Goal: Task Accomplishment & Management: Manage account settings

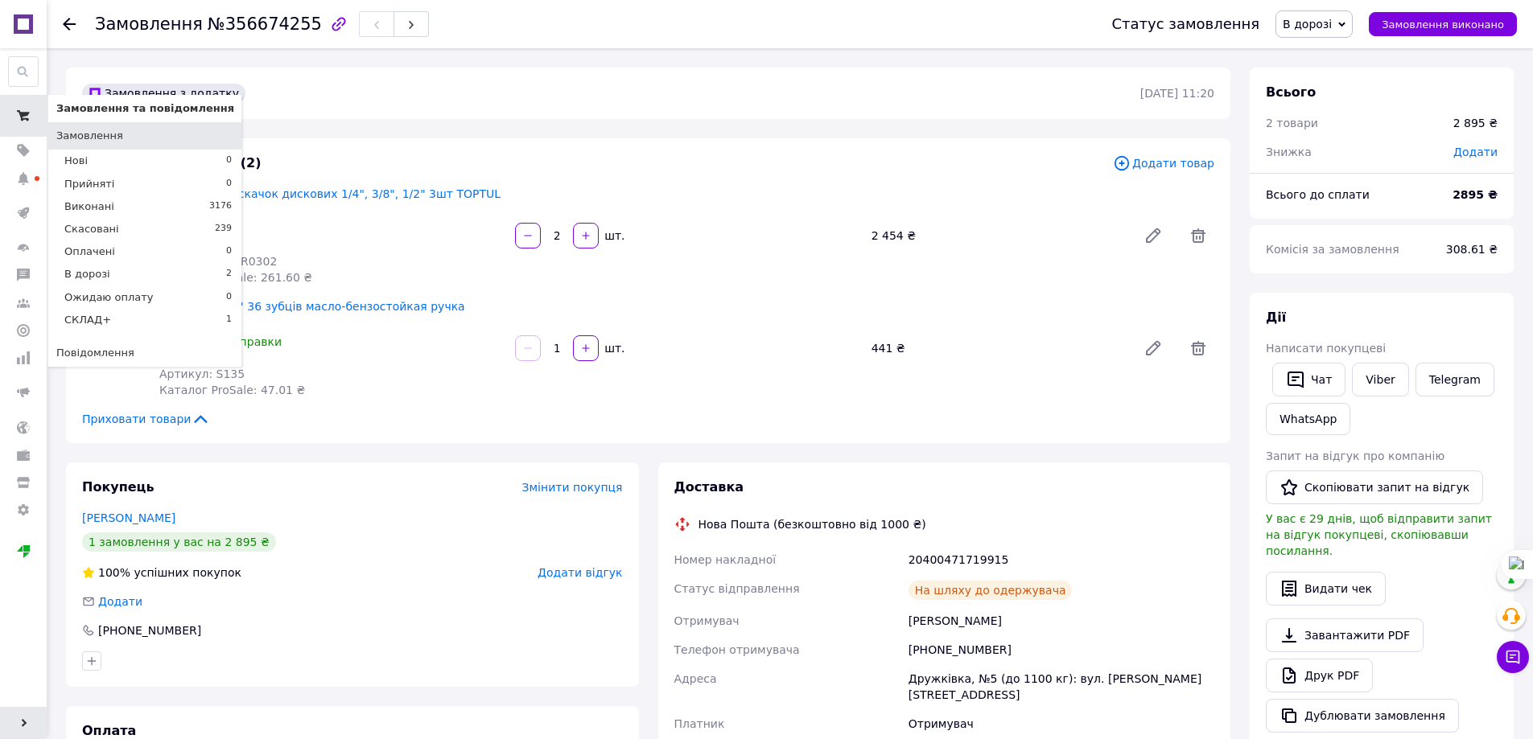
click at [24, 112] on icon at bounding box center [23, 115] width 13 height 13
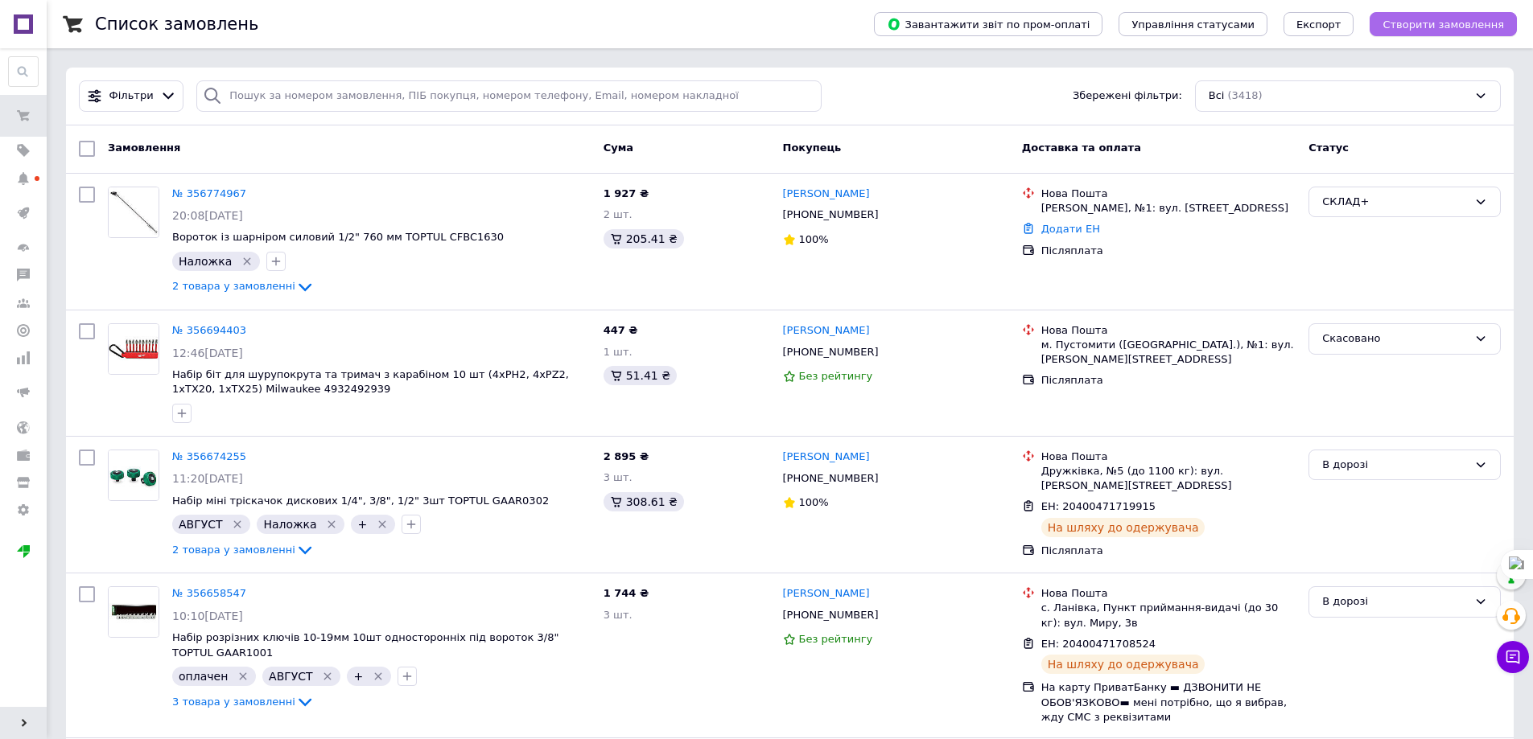
click at [1476, 20] on span "Створити замовлення" at bounding box center [1442, 25] width 121 height 12
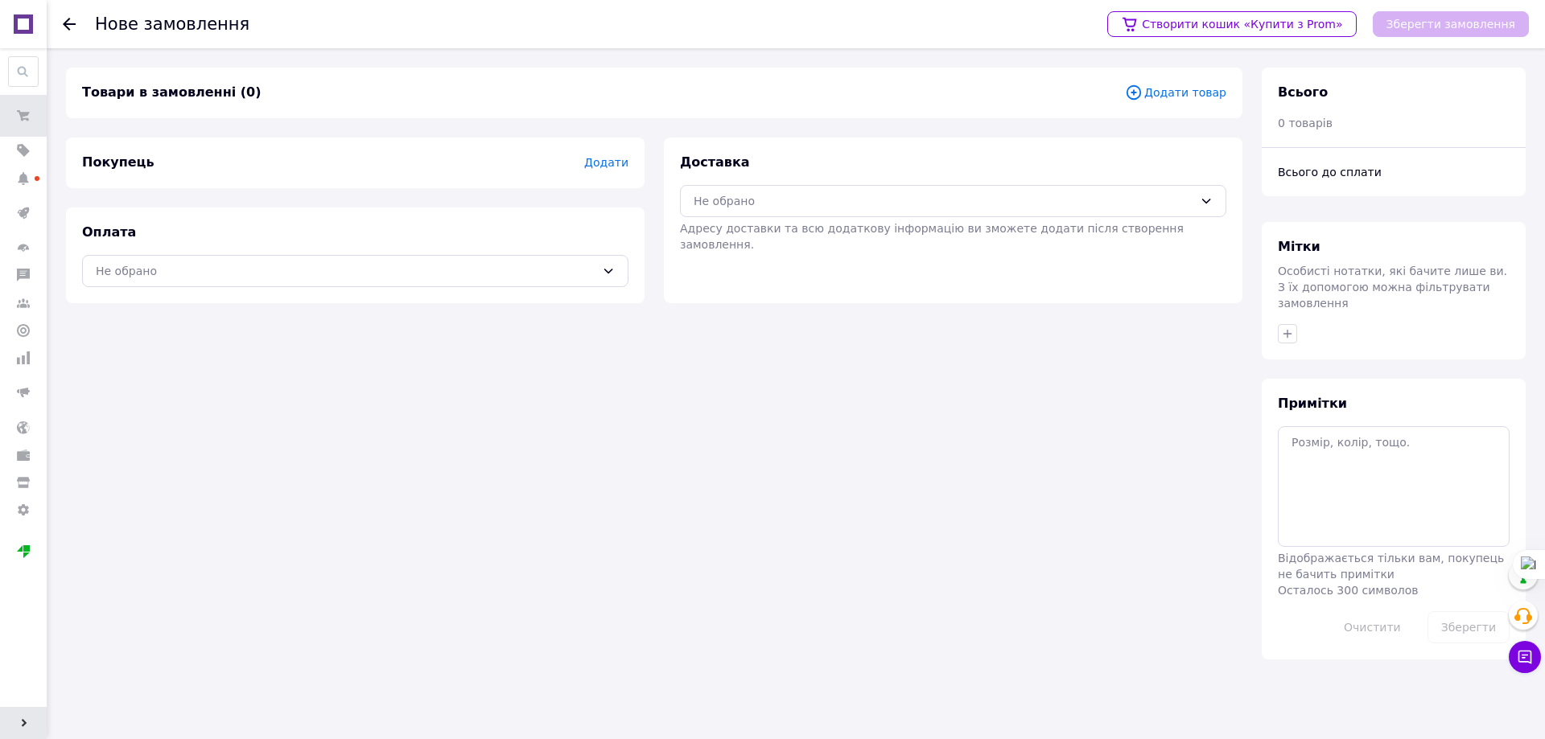
click at [1176, 97] on span "Додати товар" at bounding box center [1175, 93] width 101 height 18
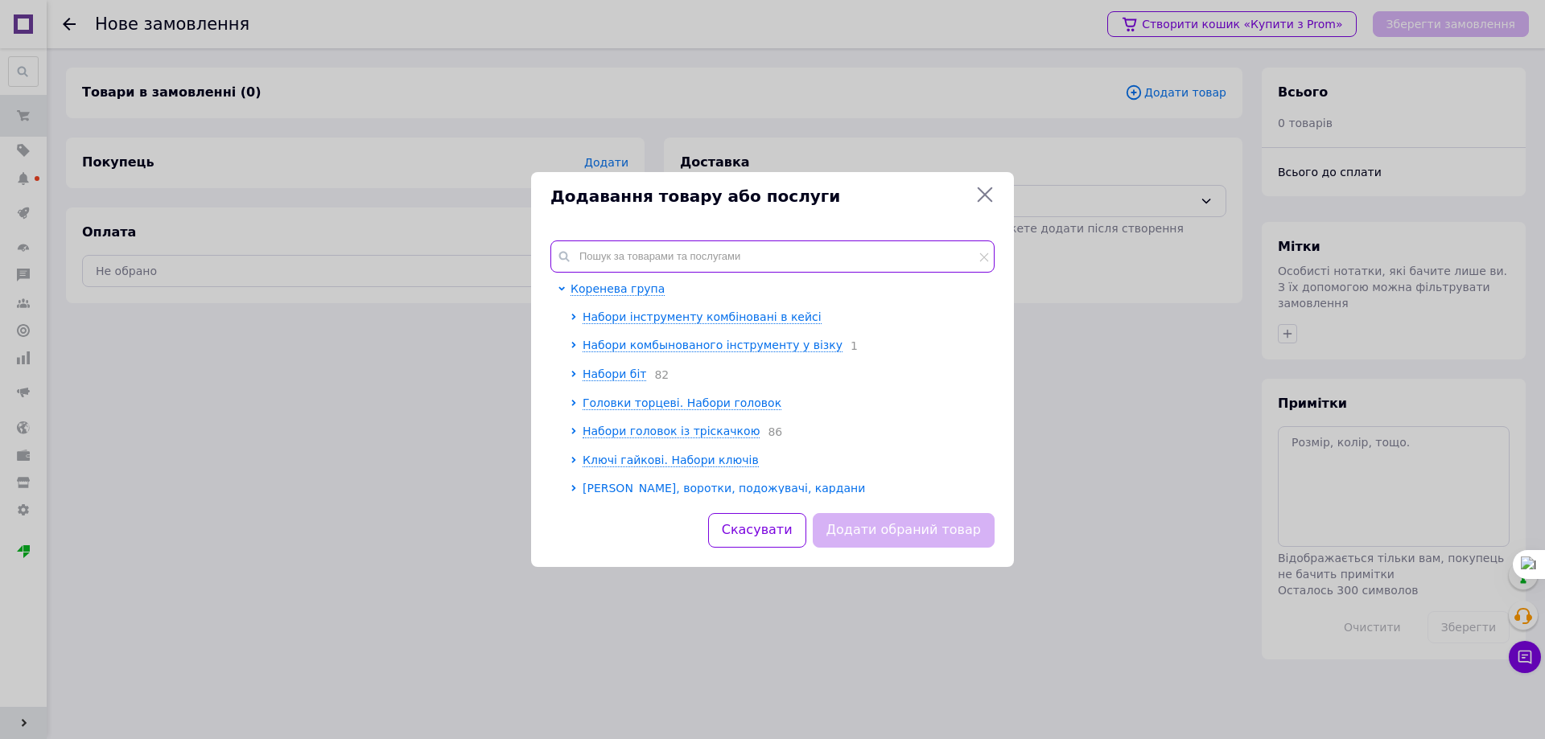
click at [633, 249] on input "text" at bounding box center [772, 257] width 444 height 32
paste input "DCAA1212"
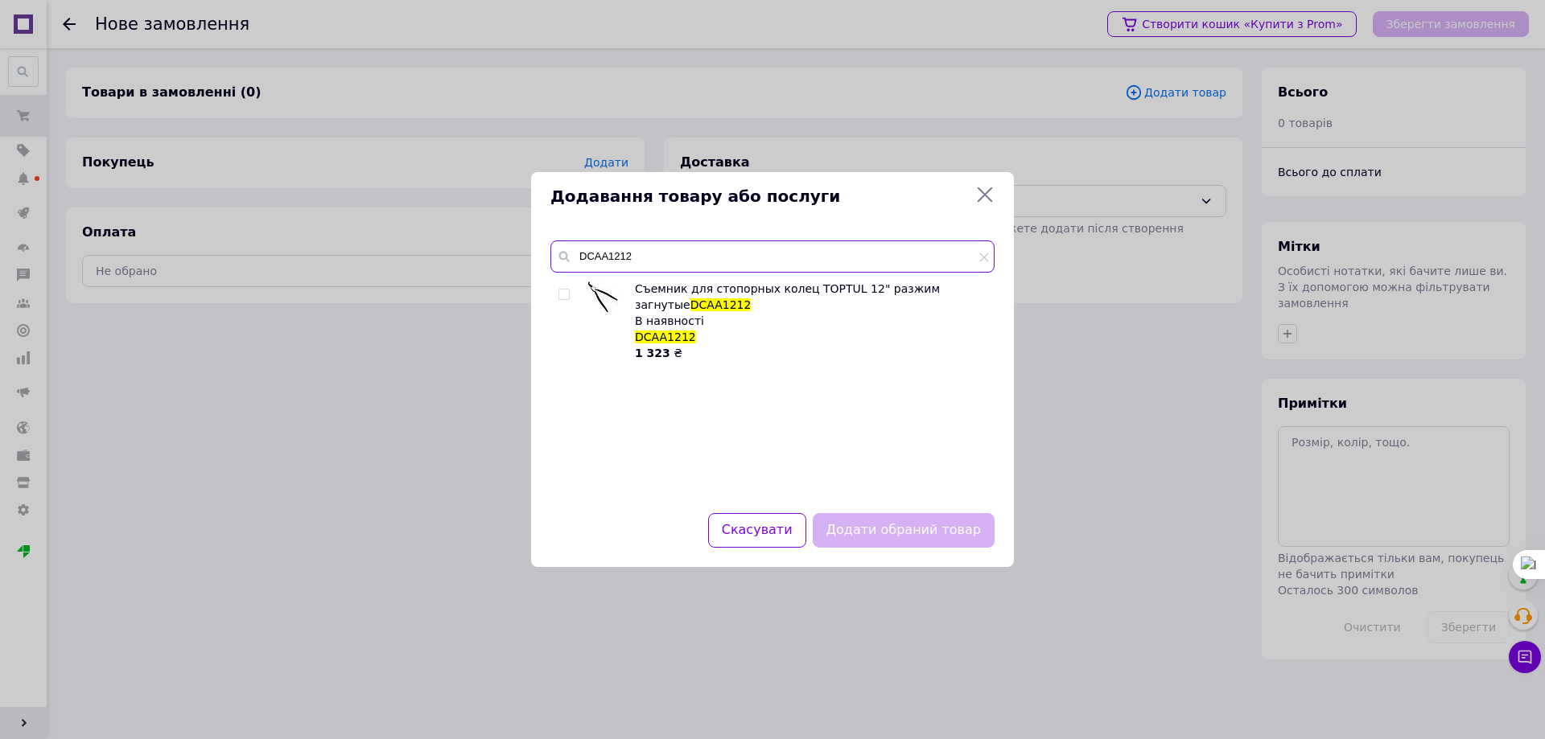
type input "DCAA1212"
click at [562, 296] on input "checkbox" at bounding box center [563, 295] width 10 height 10
checkbox input "true"
click at [908, 523] on button "Додати обраний товар" at bounding box center [904, 530] width 182 height 35
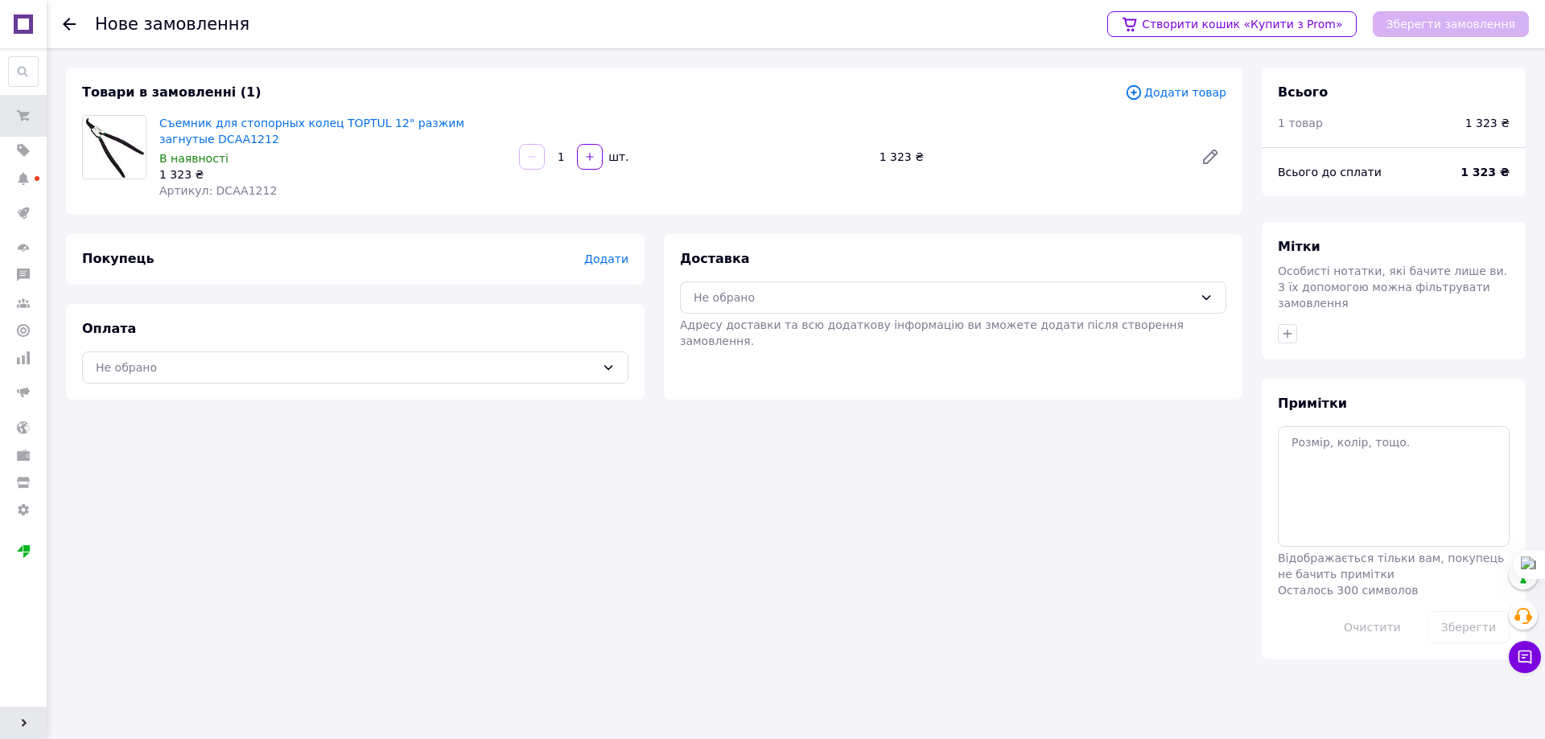
click at [607, 261] on span "Додати" at bounding box center [606, 259] width 44 height 13
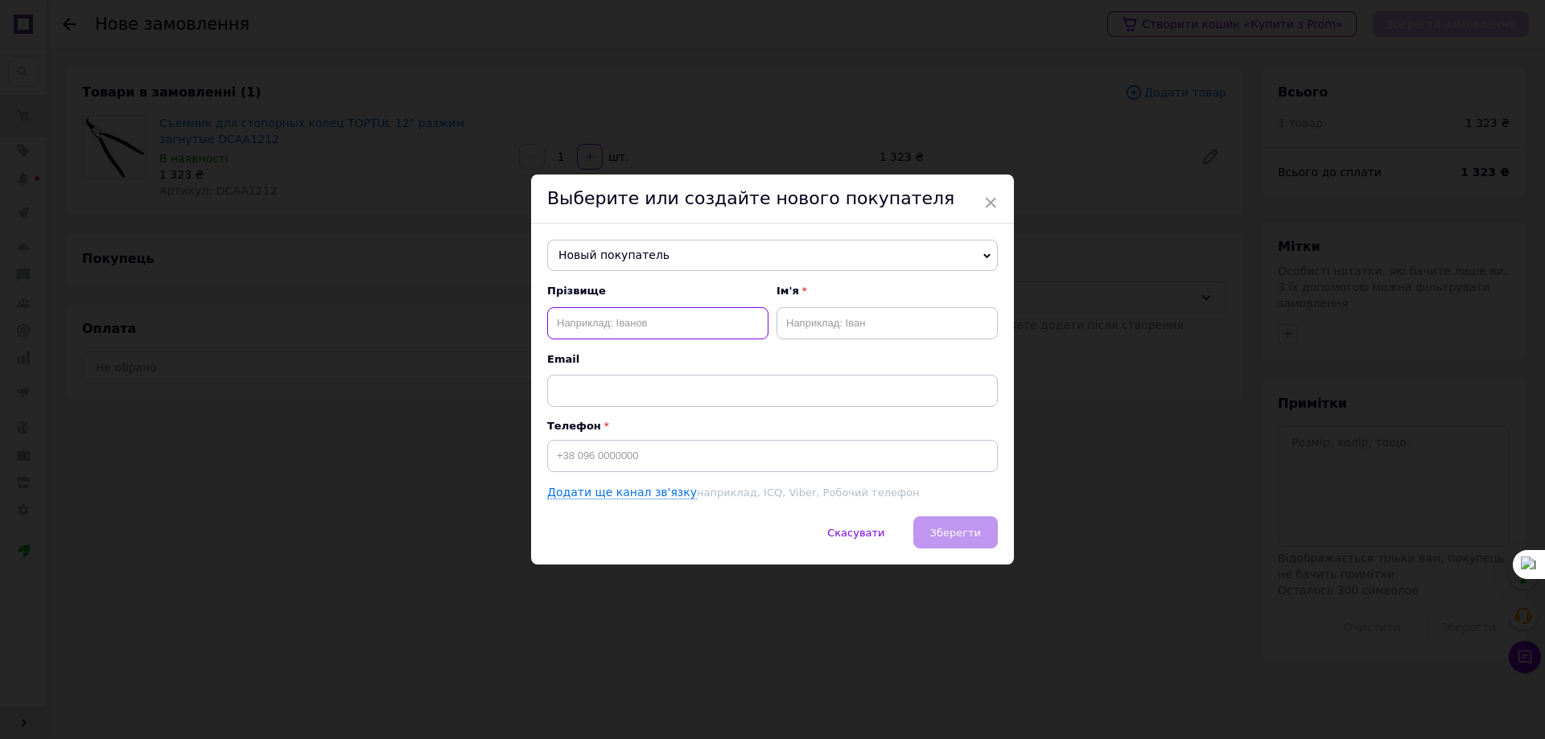
click at [571, 321] on input "text" at bounding box center [657, 323] width 221 height 32
paste input "[PERSON_NAME] [PERSON_NAME]"
click at [607, 323] on input "[PERSON_NAME] [PERSON_NAME]" at bounding box center [657, 323] width 221 height 32
type input "[PERSON_NAME]"
click at [874, 331] on input "text" at bounding box center [886, 323] width 221 height 32
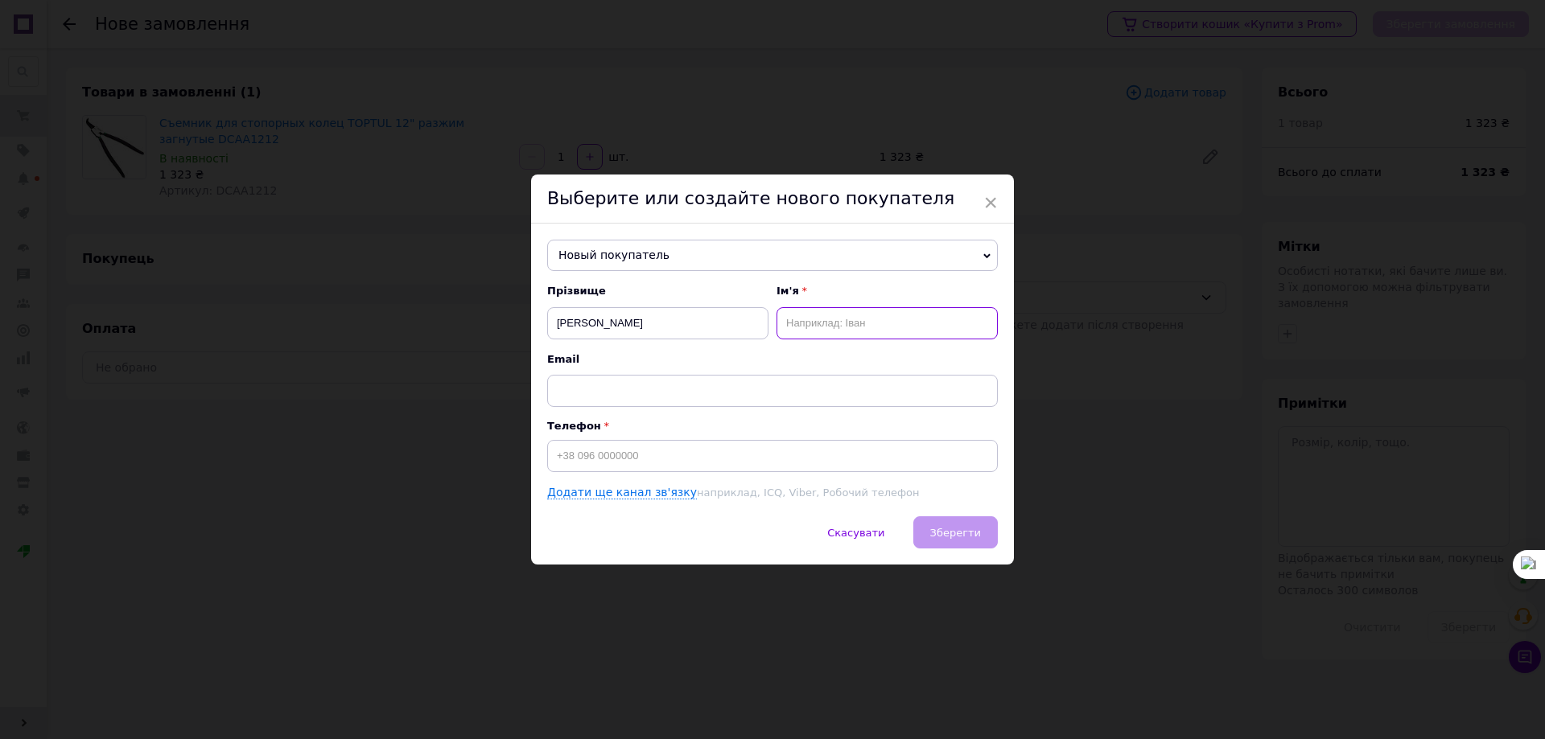
type input "М"
type input "[PERSON_NAME]"
click at [595, 463] on input at bounding box center [772, 456] width 451 height 32
click at [618, 459] on input at bounding box center [772, 456] width 451 height 32
paste input "[PHONE_NUMBER]"
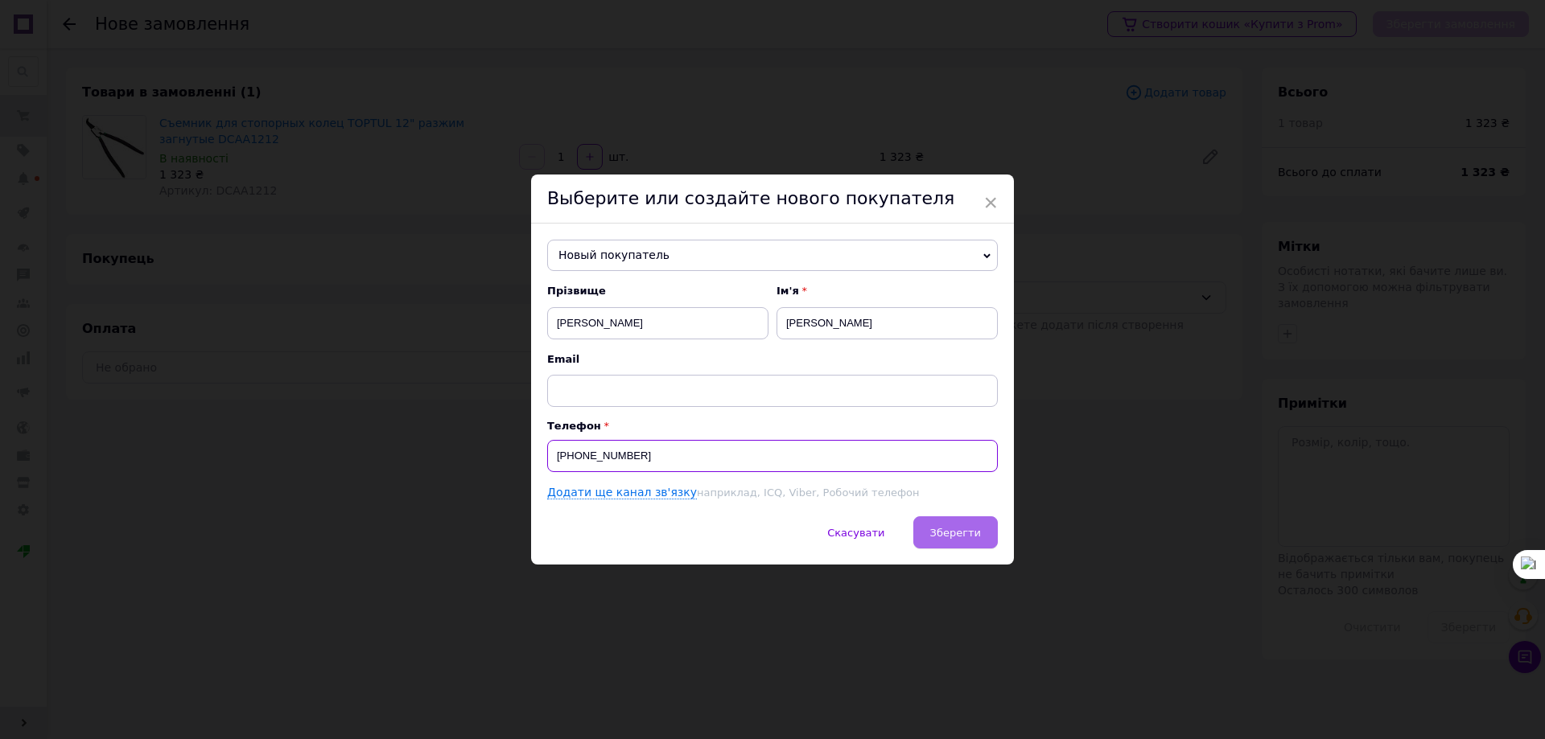
type input "[PHONE_NUMBER]"
click at [965, 531] on span "Зберегти" at bounding box center [955, 533] width 51 height 12
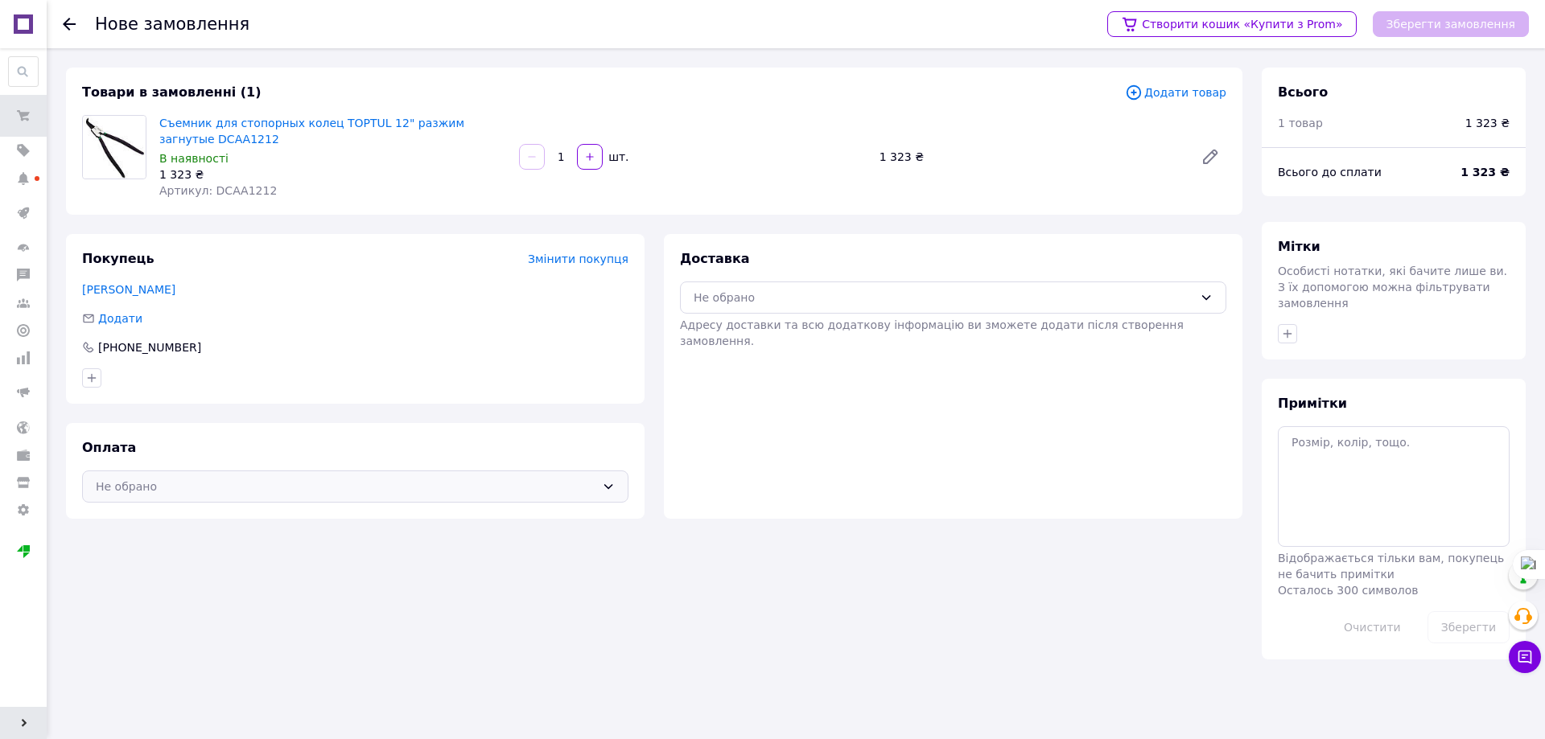
click at [610, 486] on icon at bounding box center [608, 486] width 13 height 13
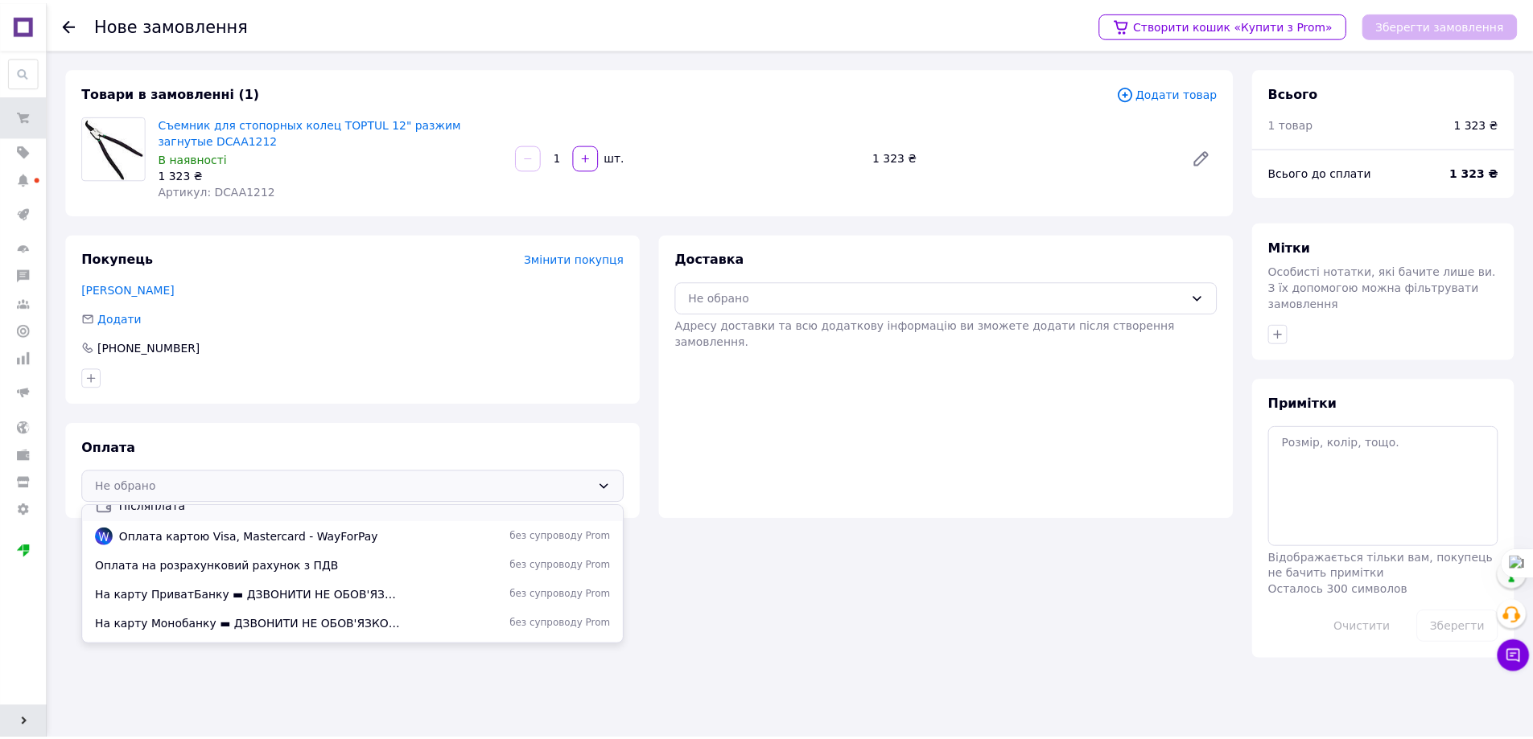
scroll to position [69, 0]
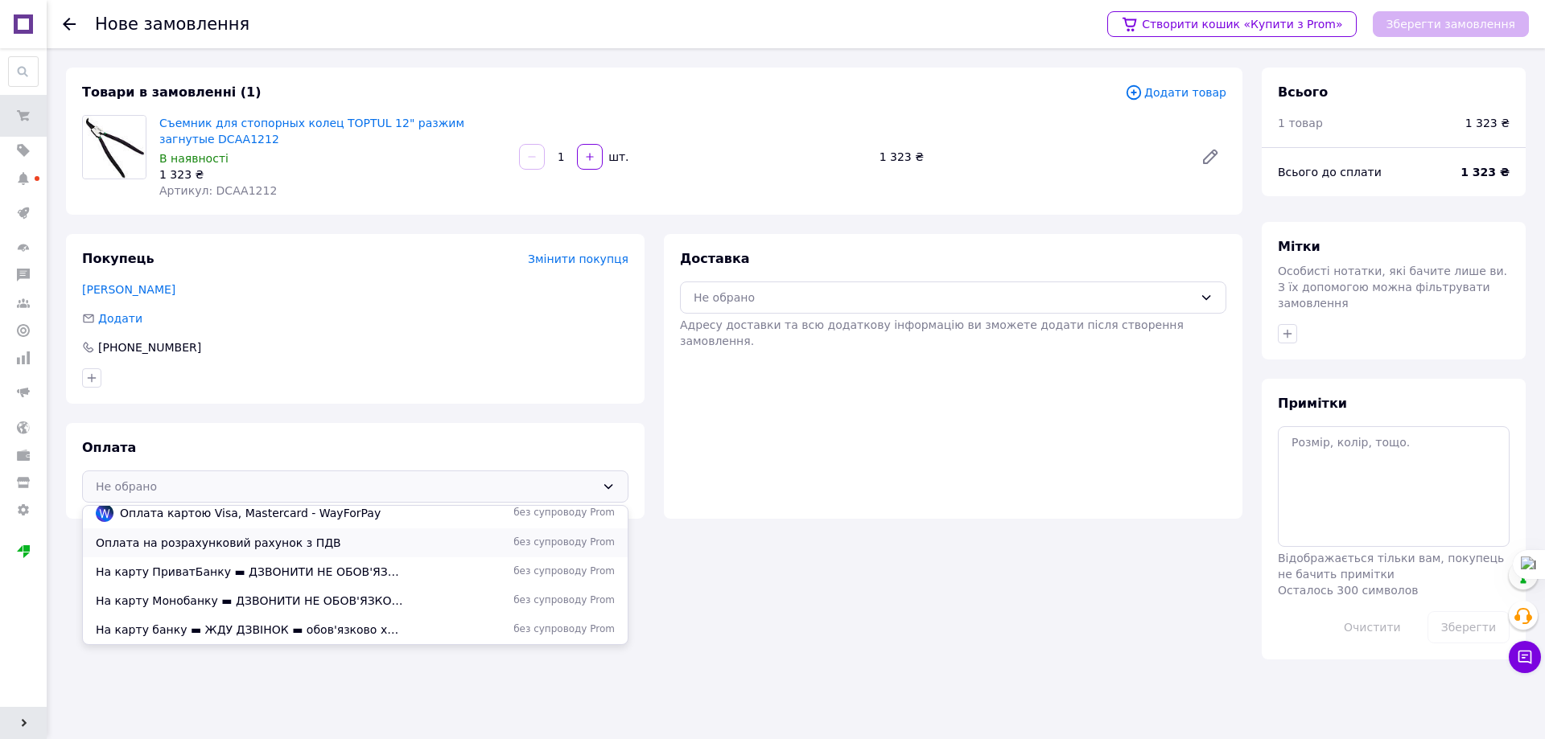
click at [389, 539] on span "Оплата на розрахунковий рахунок з ПДВ" at bounding box center [250, 543] width 309 height 16
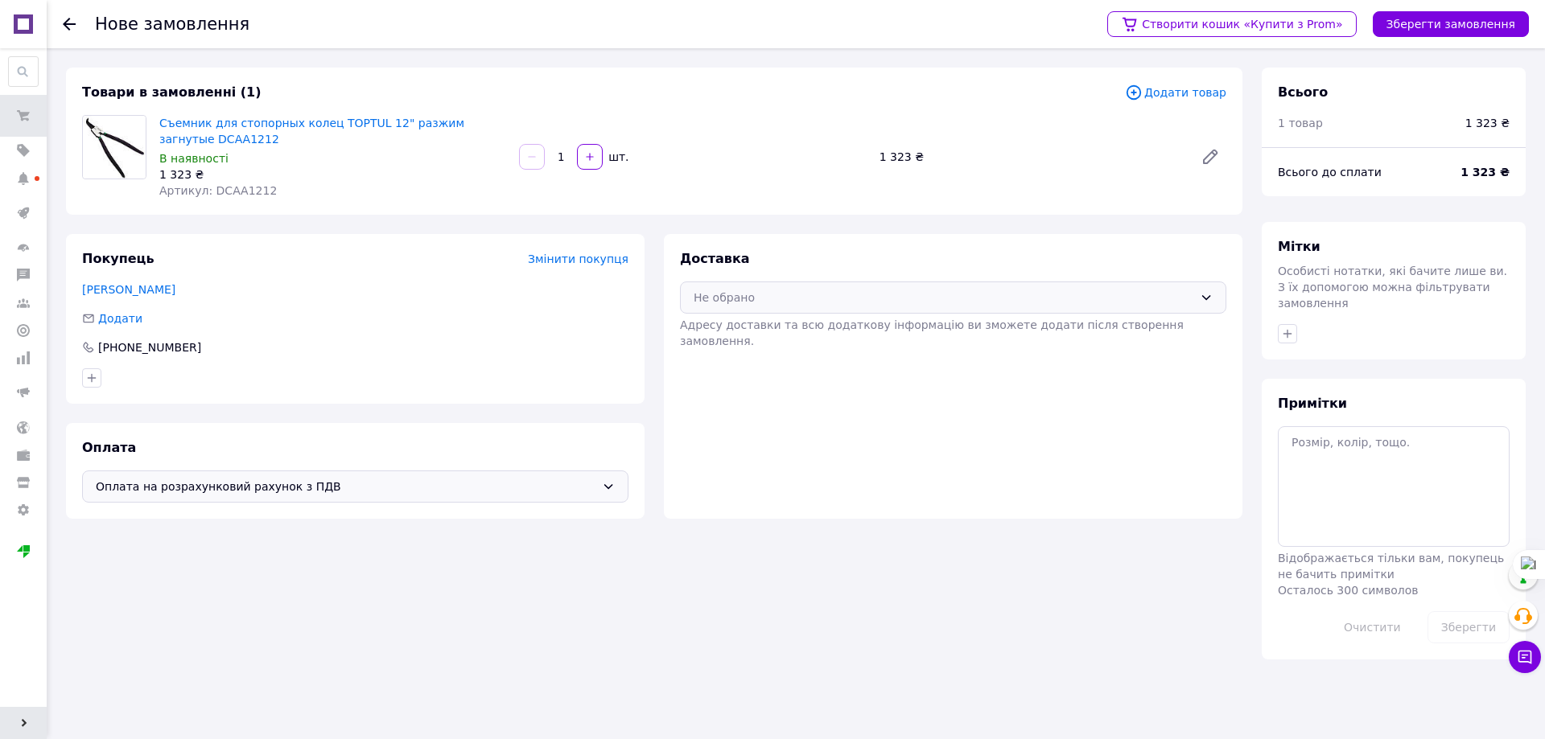
click at [1210, 292] on icon at bounding box center [1206, 297] width 13 height 13
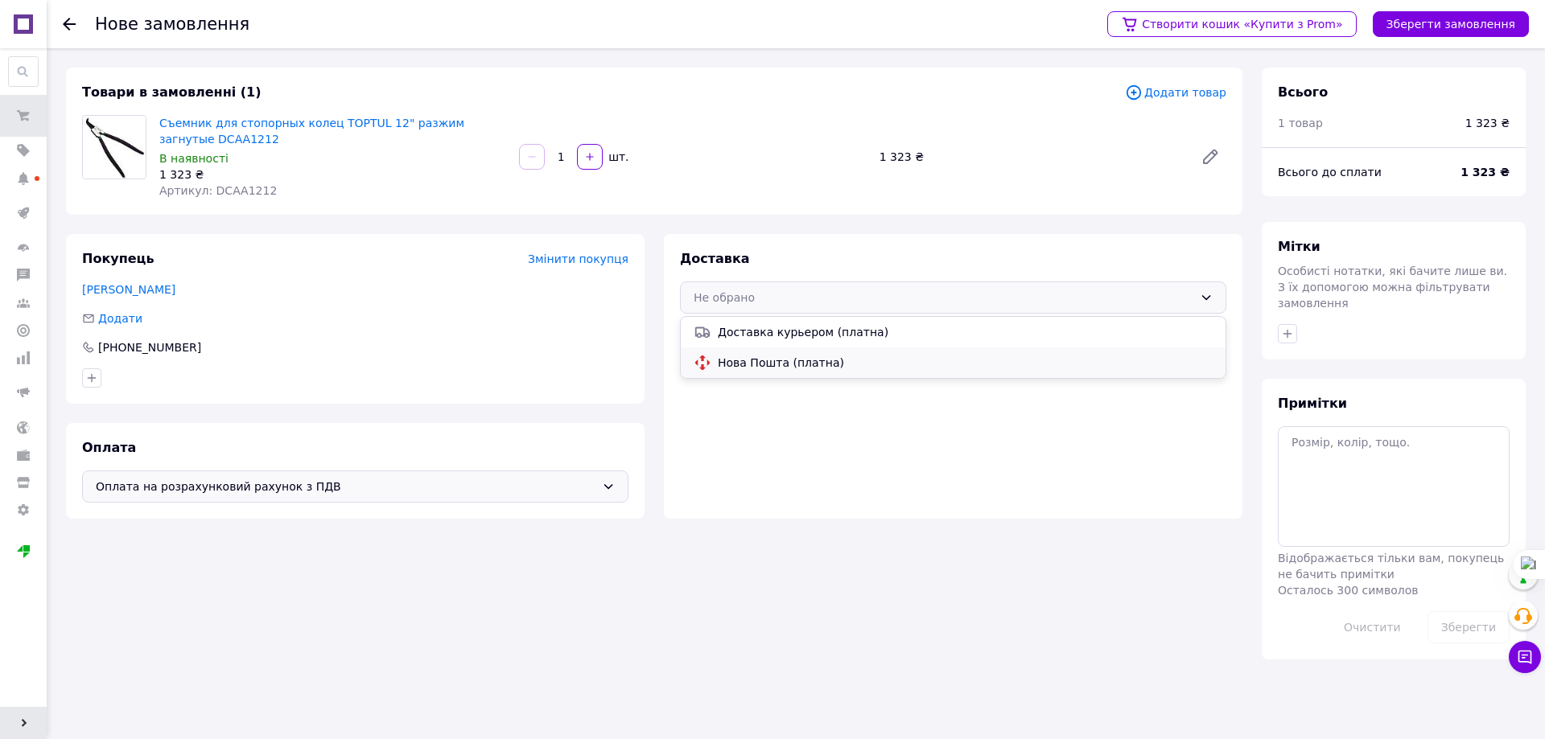
click at [1045, 364] on span "Нова Пошта (платна)" at bounding box center [965, 363] width 495 height 16
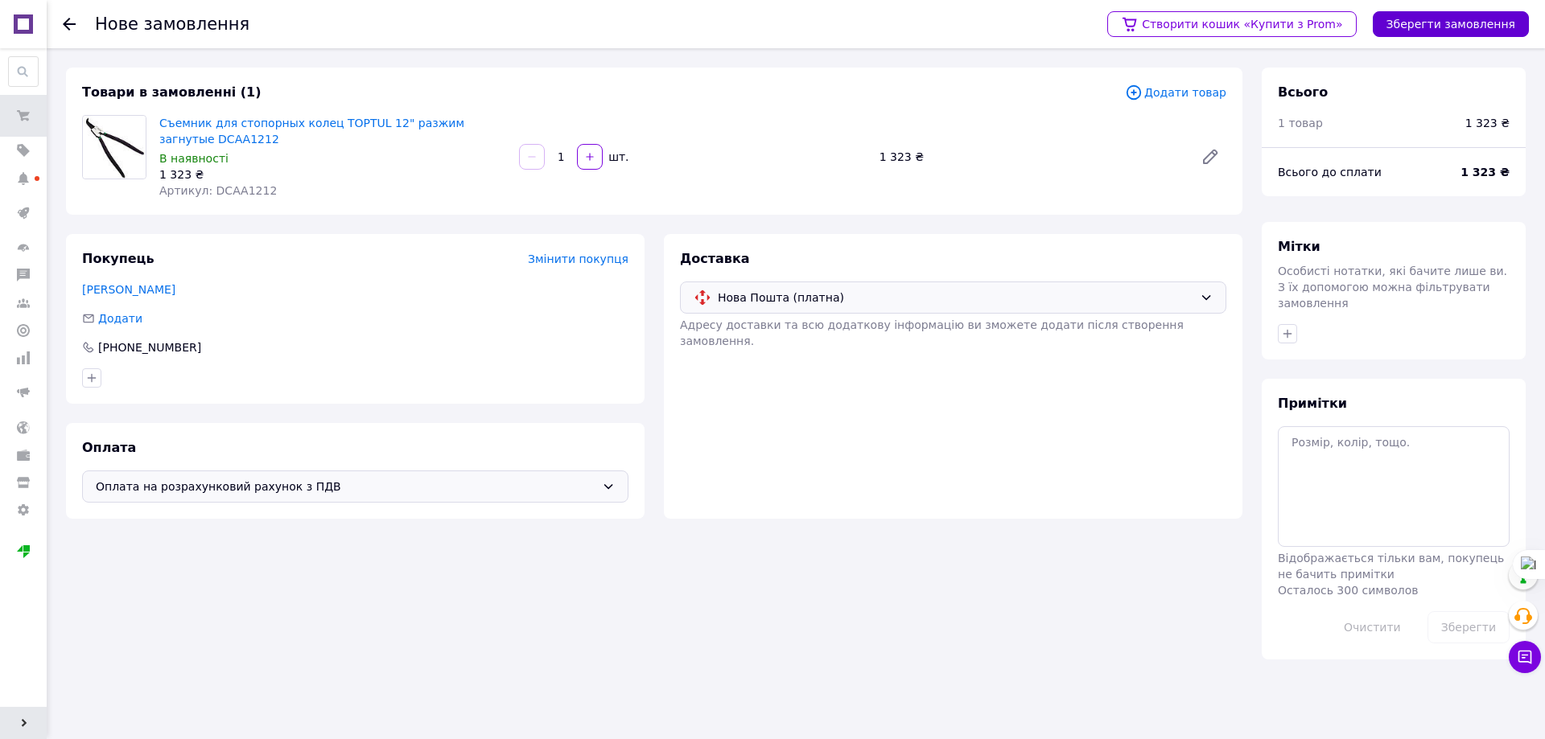
click at [1434, 23] on button "Зберегти замовлення" at bounding box center [1451, 24] width 156 height 26
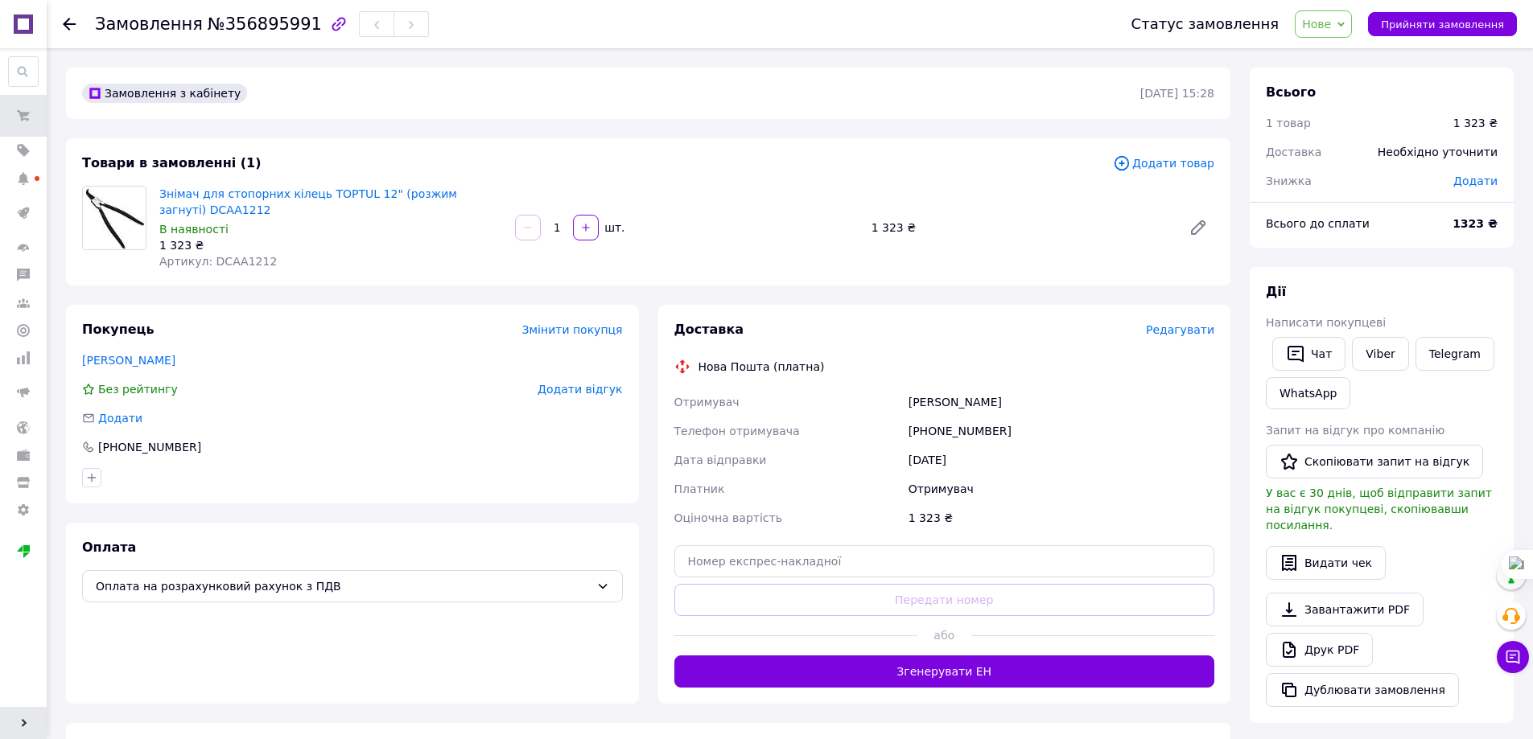
click at [1344, 23] on icon at bounding box center [1340, 24] width 7 height 7
click at [1340, 182] on li "СКЛАД+" at bounding box center [1347, 183] width 105 height 24
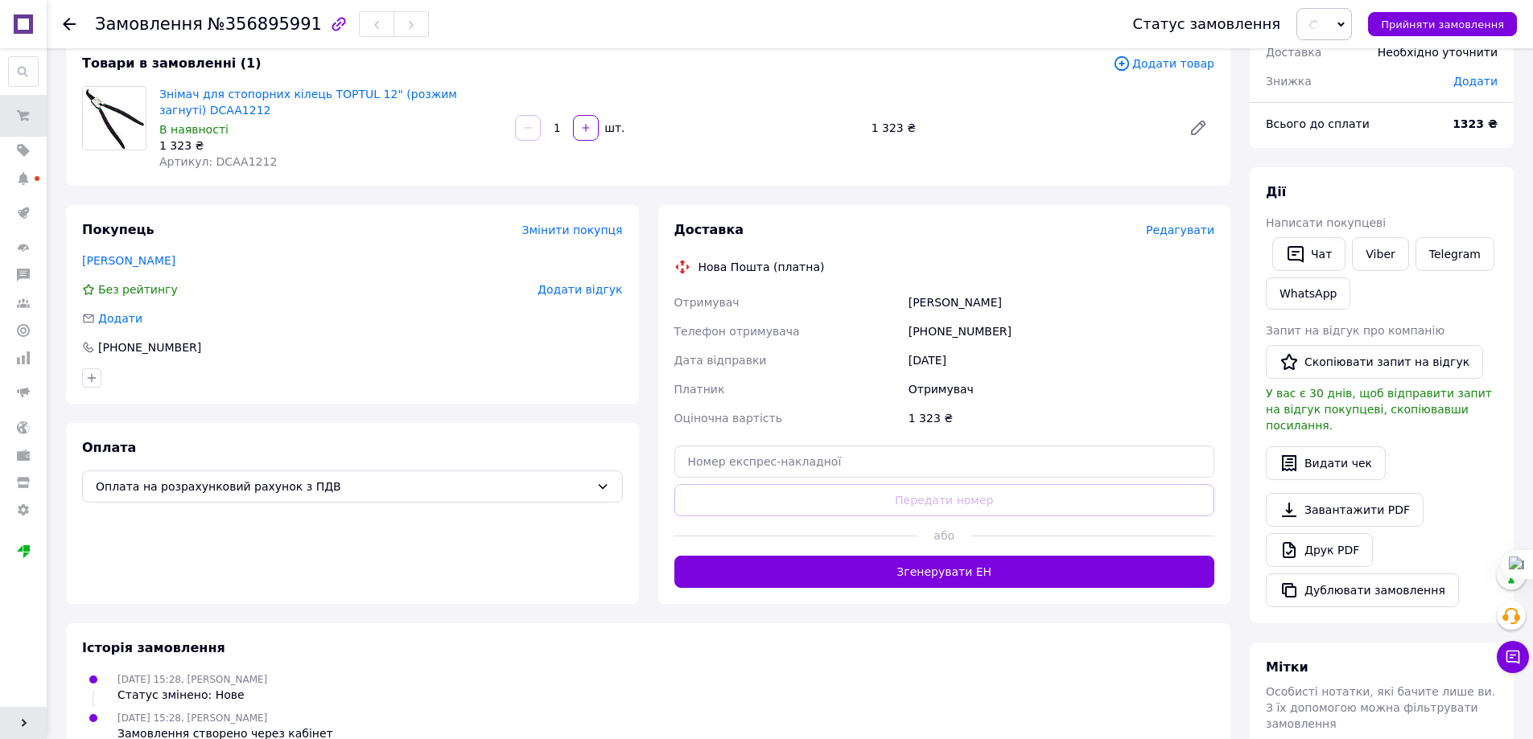
scroll to position [241, 0]
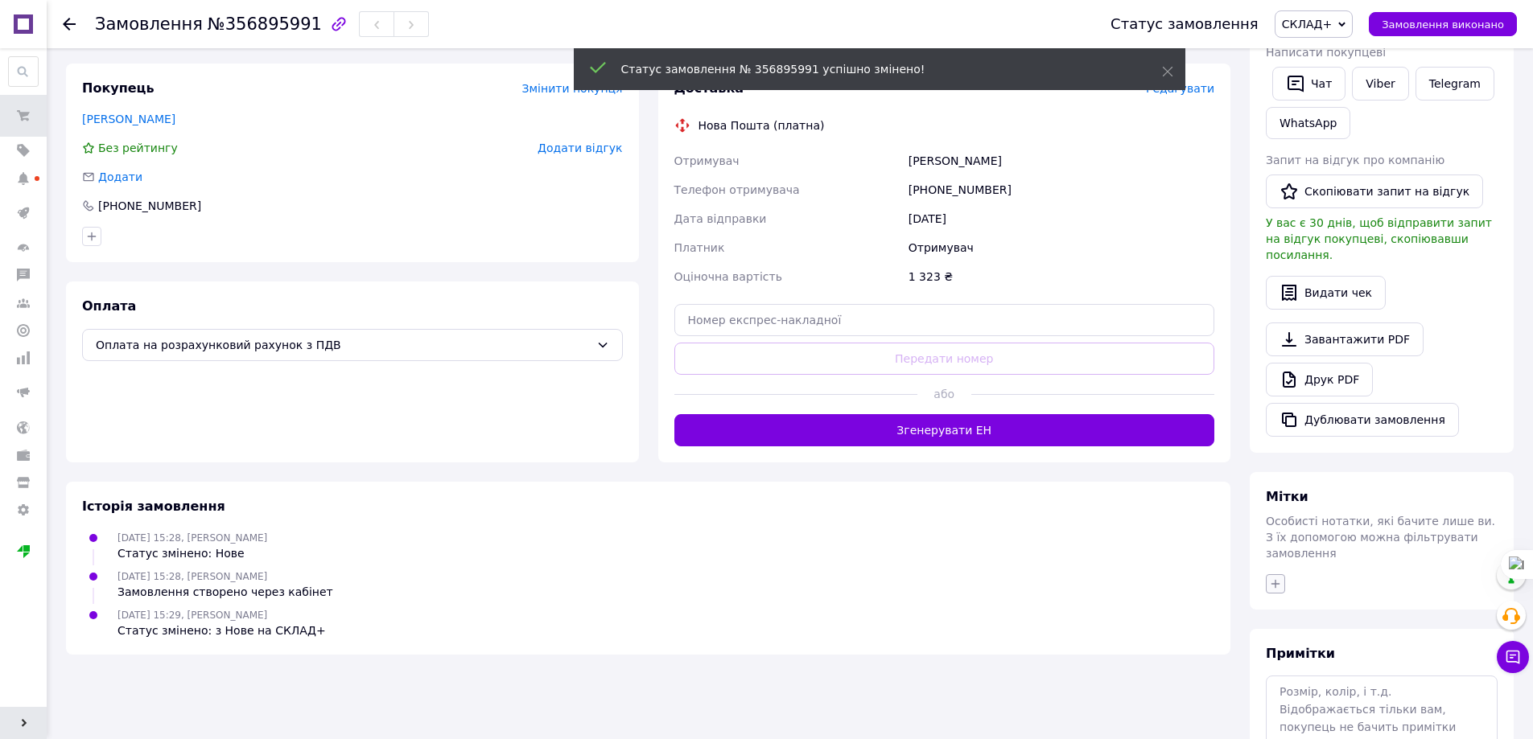
click at [1275, 557] on div "Мітки Особисті нотатки, які бачите лише ви. З їх допомогою можна фільтрувати за…" at bounding box center [1382, 541] width 264 height 138
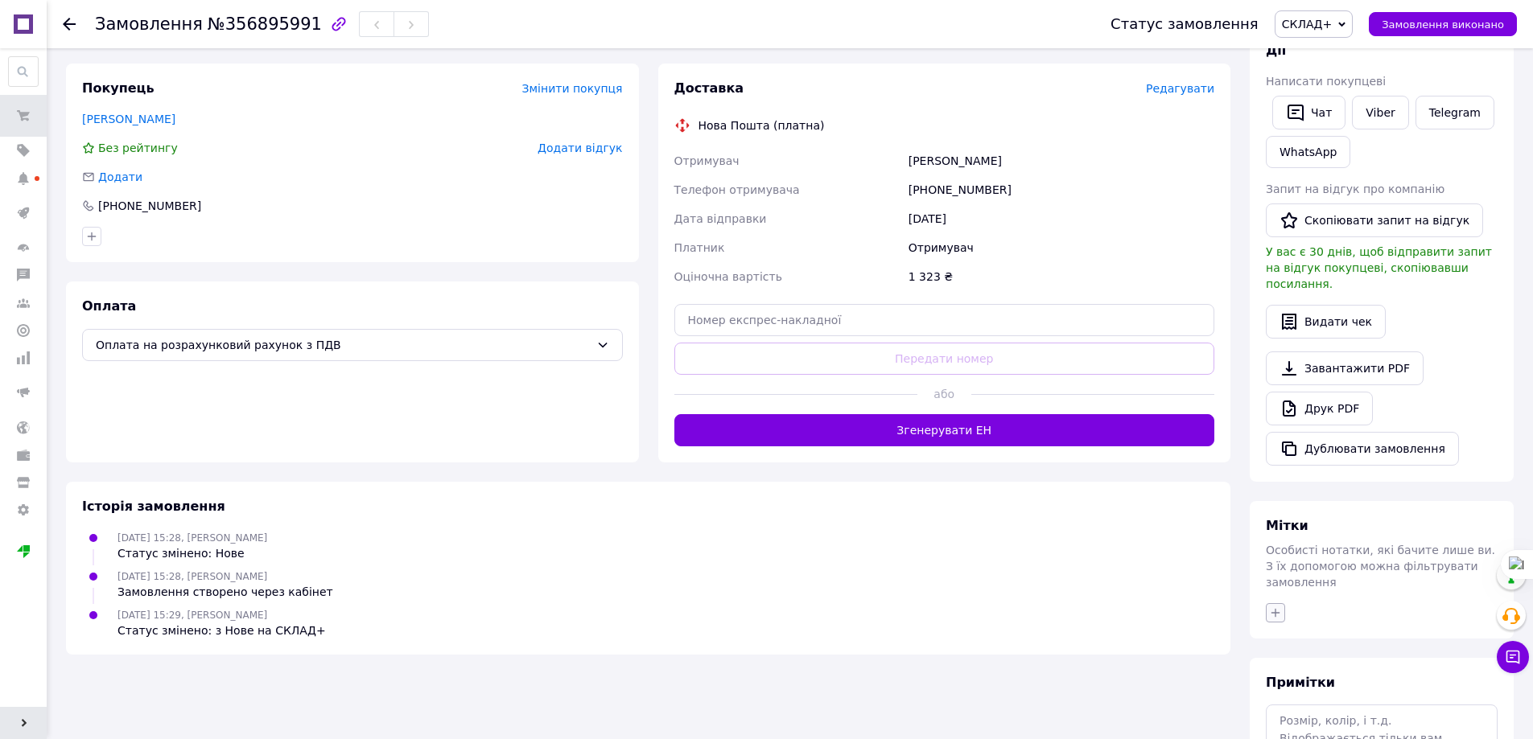
click at [1277, 608] on icon "button" at bounding box center [1275, 612] width 9 height 9
type input "сче"
click at [1324, 680] on li "счет" at bounding box center [1364, 691] width 197 height 23
checkbox input "true"
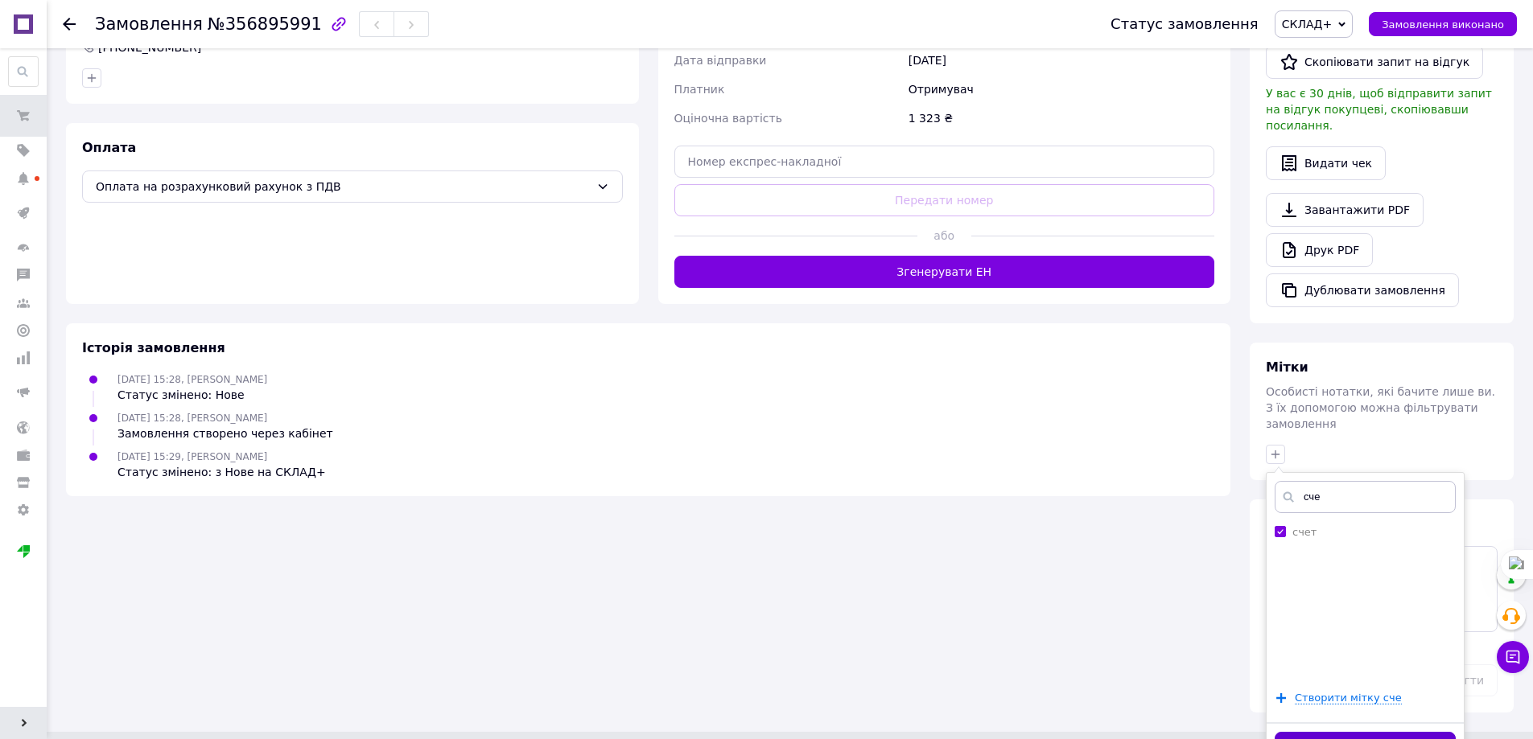
click at [1368, 732] on button "Додати мітку" at bounding box center [1364, 747] width 181 height 31
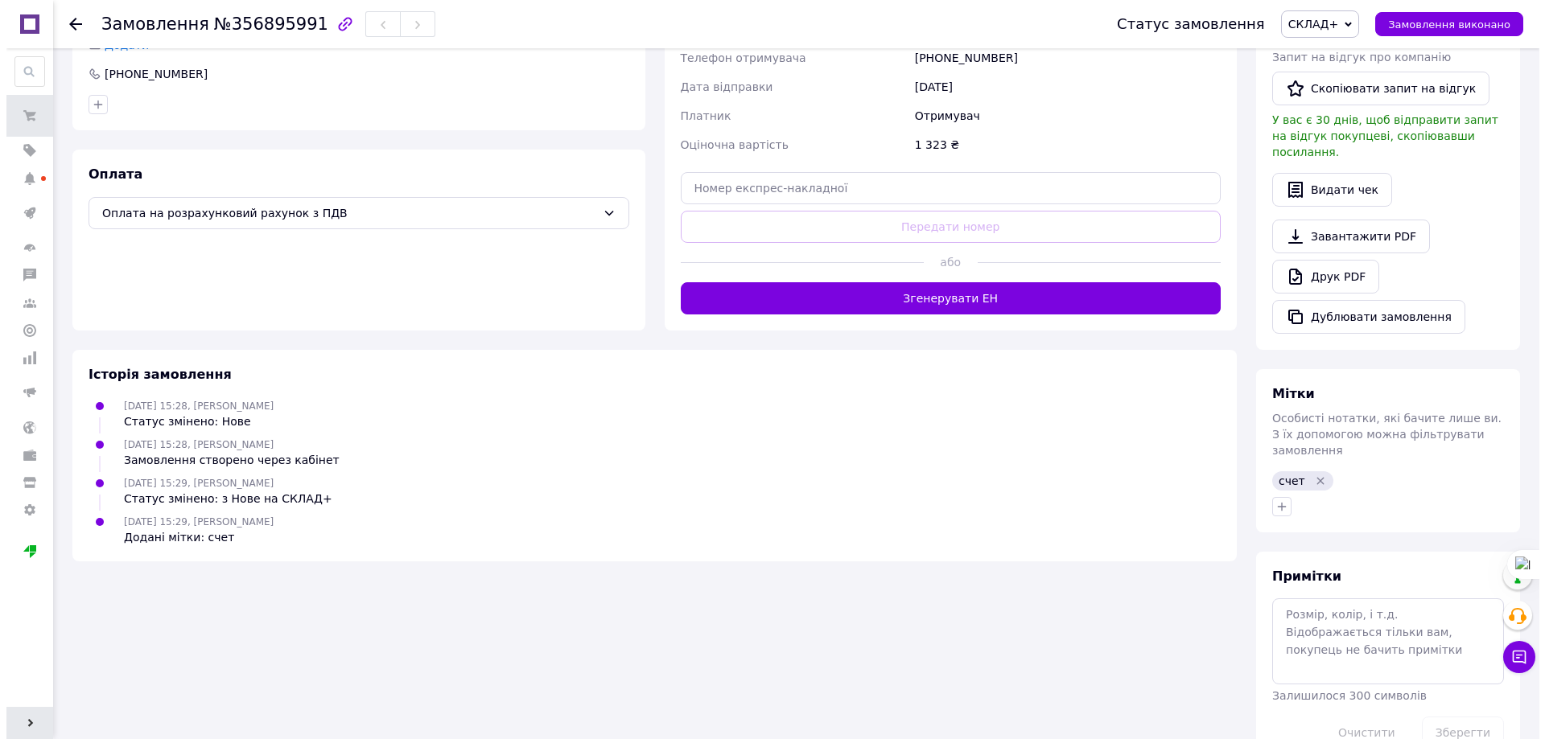
scroll to position [0, 0]
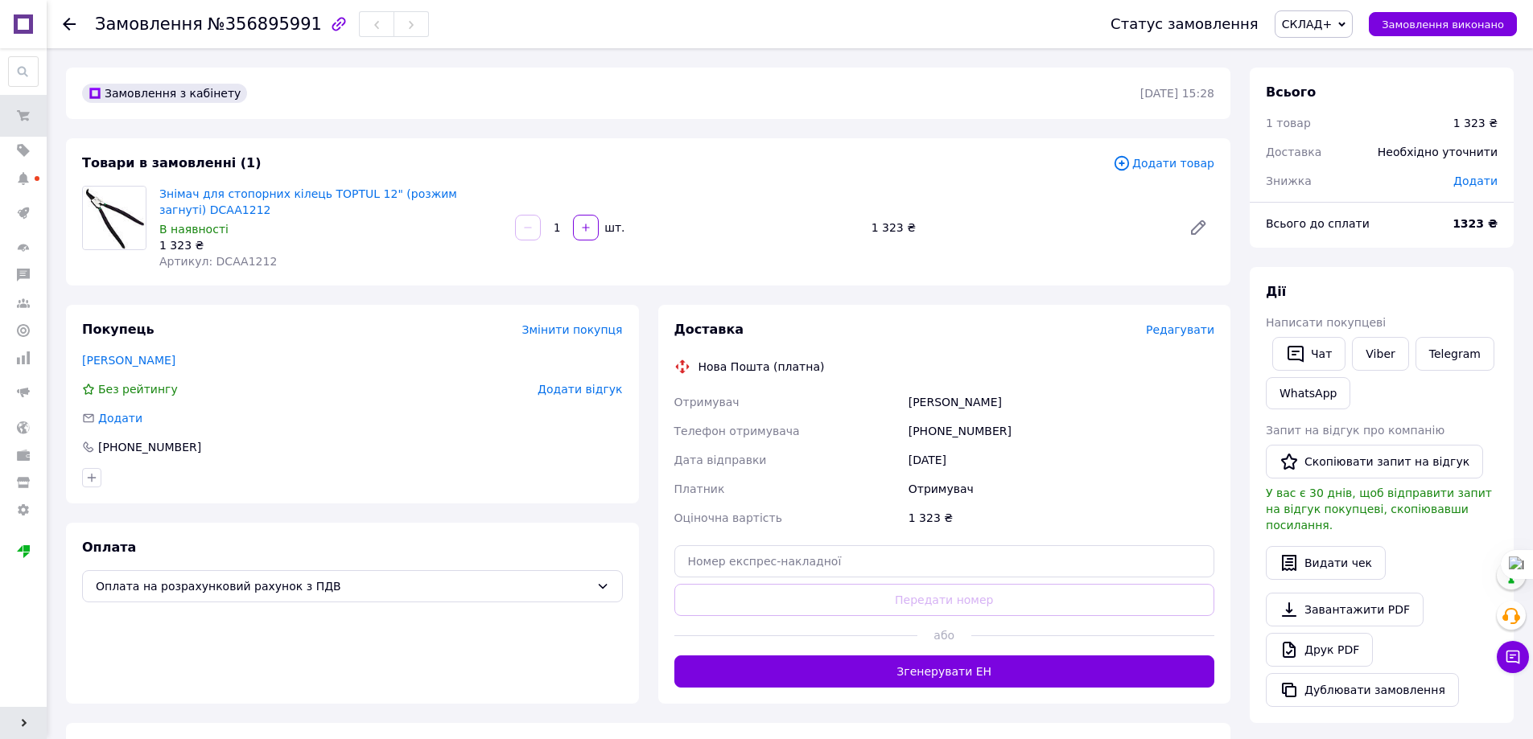
click at [1196, 323] on span "Редагувати" at bounding box center [1180, 329] width 68 height 13
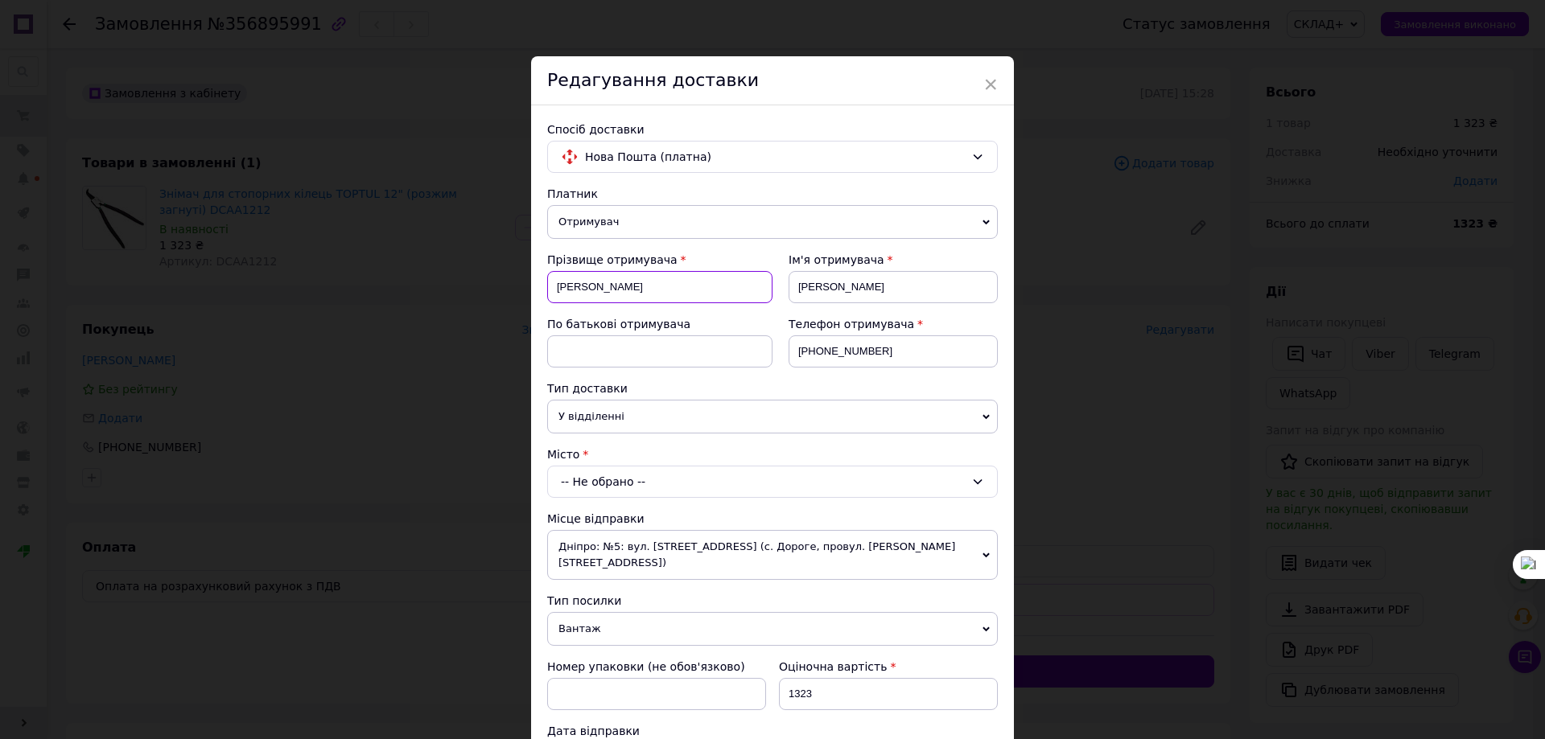
click at [629, 276] on input "[PERSON_NAME]" at bounding box center [659, 287] width 225 height 32
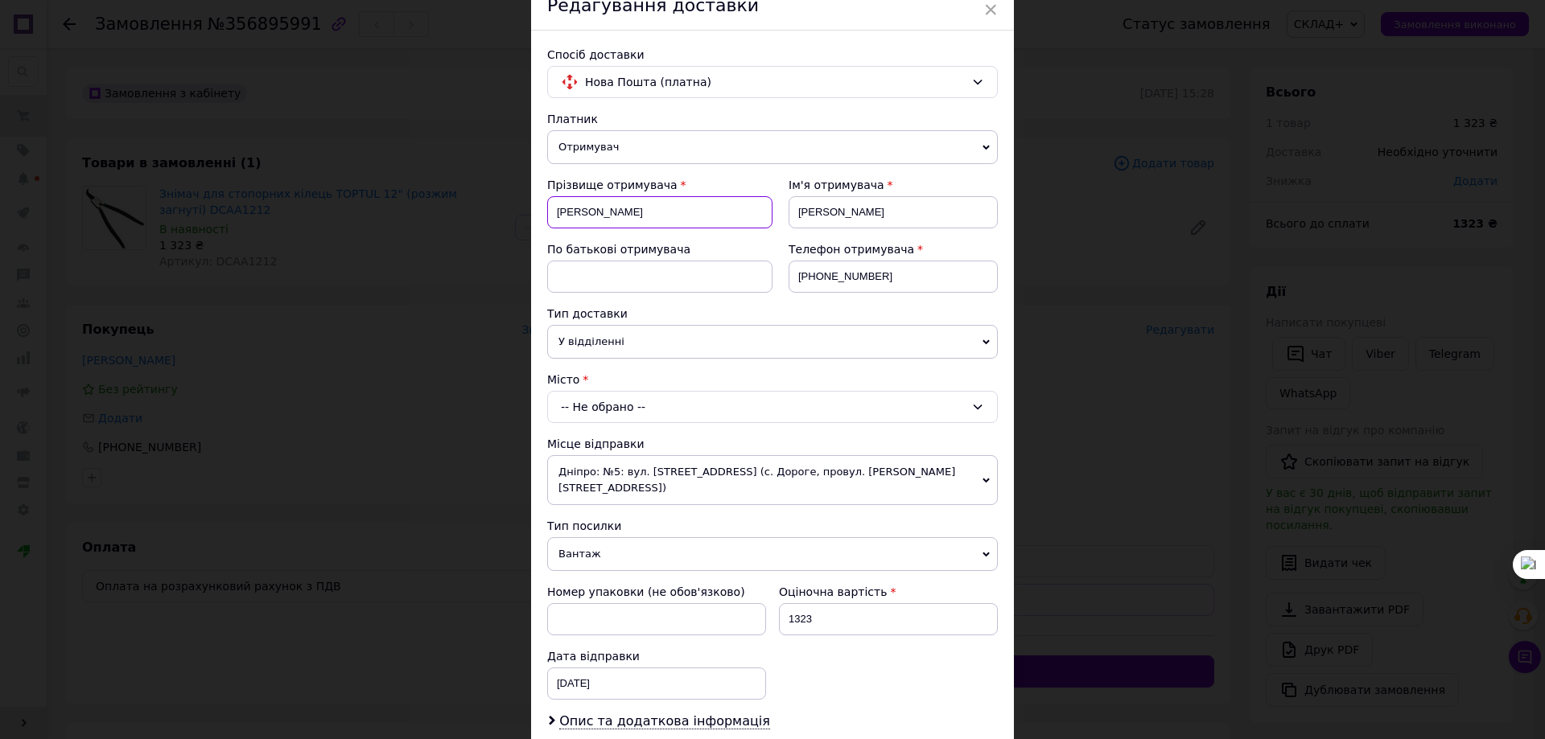
scroll to position [161, 0]
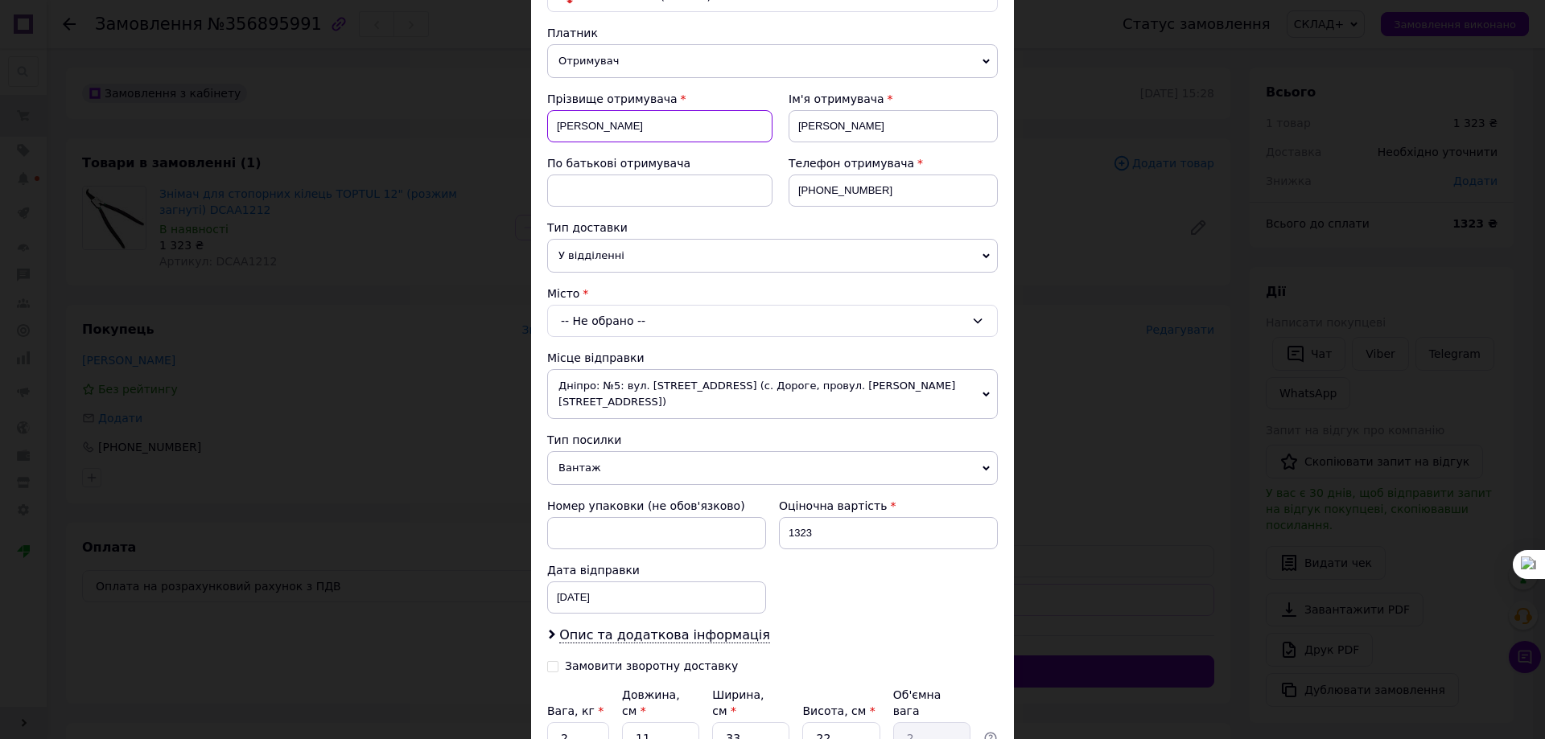
type input "[PERSON_NAME]"
click at [611, 316] on div "-- Не обрано --" at bounding box center [772, 321] width 451 height 32
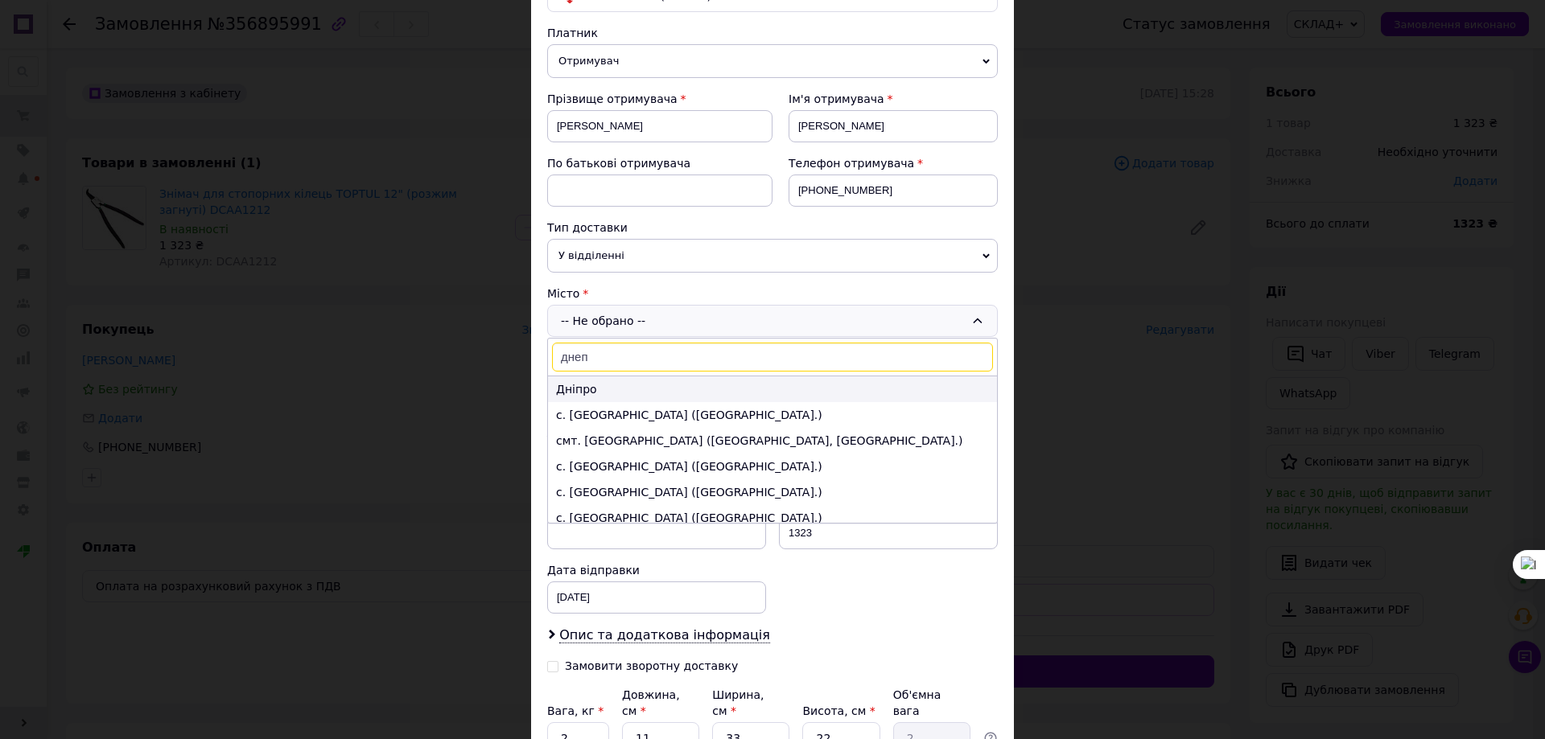
type input "днеп"
click at [632, 385] on li "Дніпро" at bounding box center [772, 390] width 449 height 26
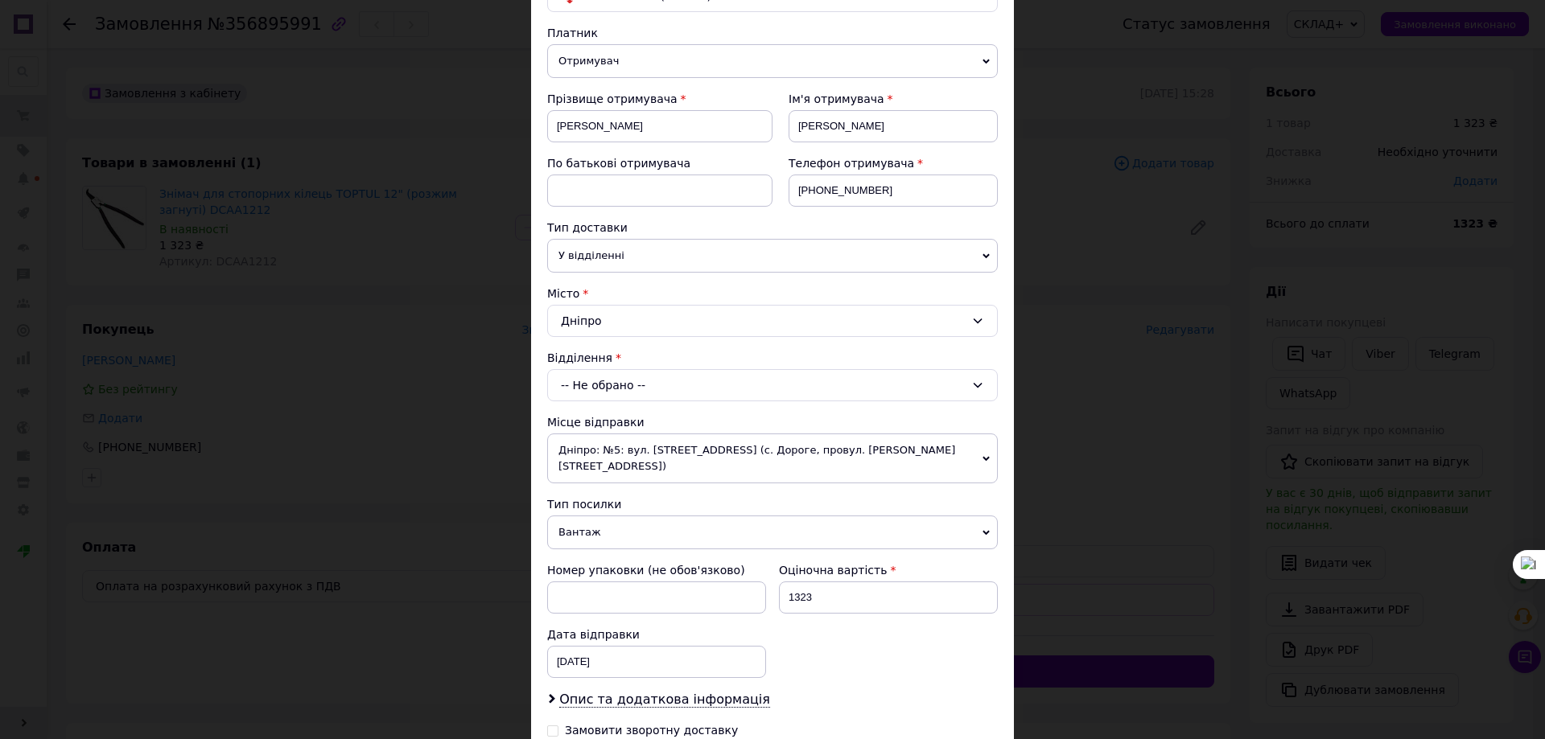
click at [630, 393] on div "-- Не обрано --" at bounding box center [772, 385] width 451 height 32
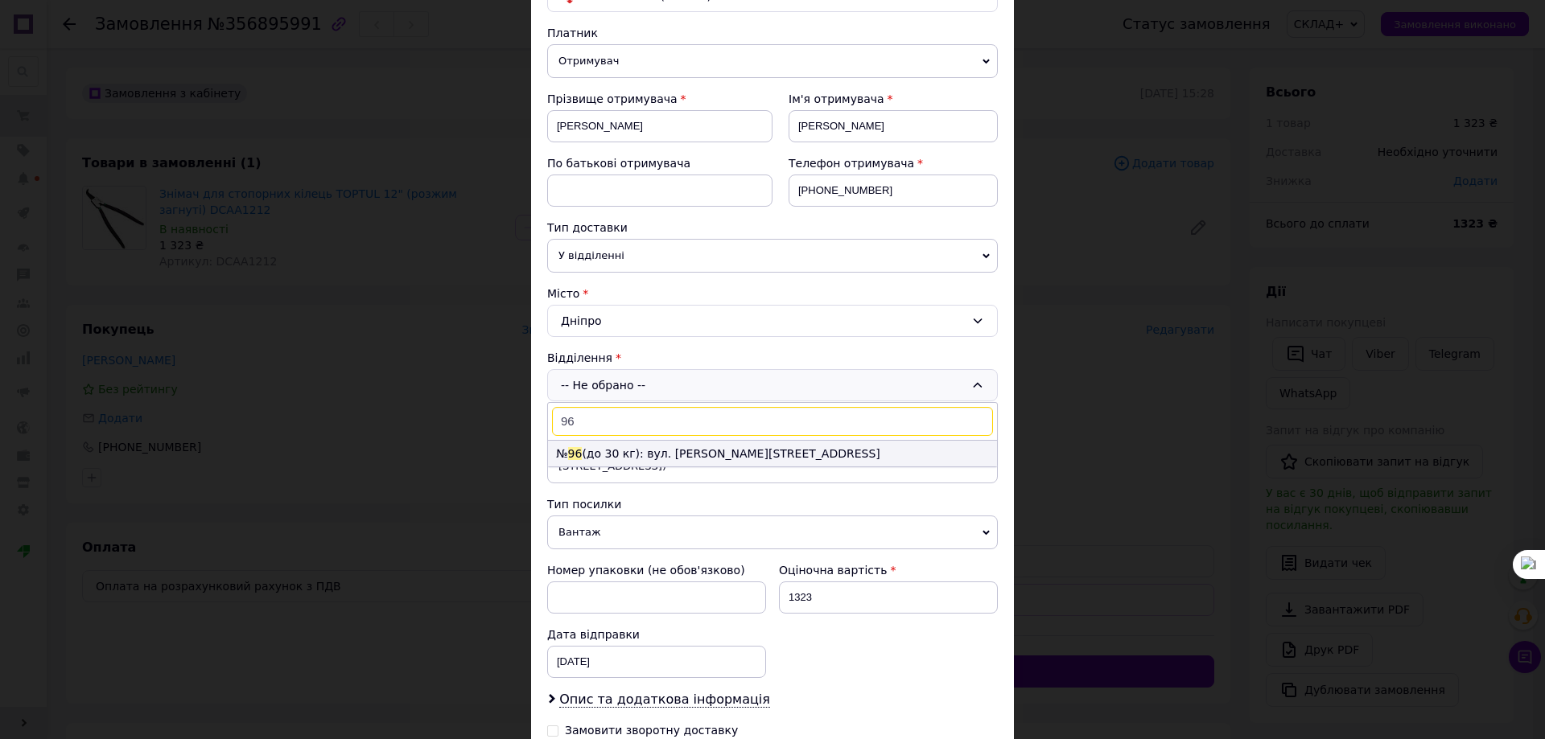
type input "96"
click at [658, 452] on li "№ 96 (до 30 кг): вул. [PERSON_NAME][STREET_ADDRESS]" at bounding box center [772, 454] width 449 height 26
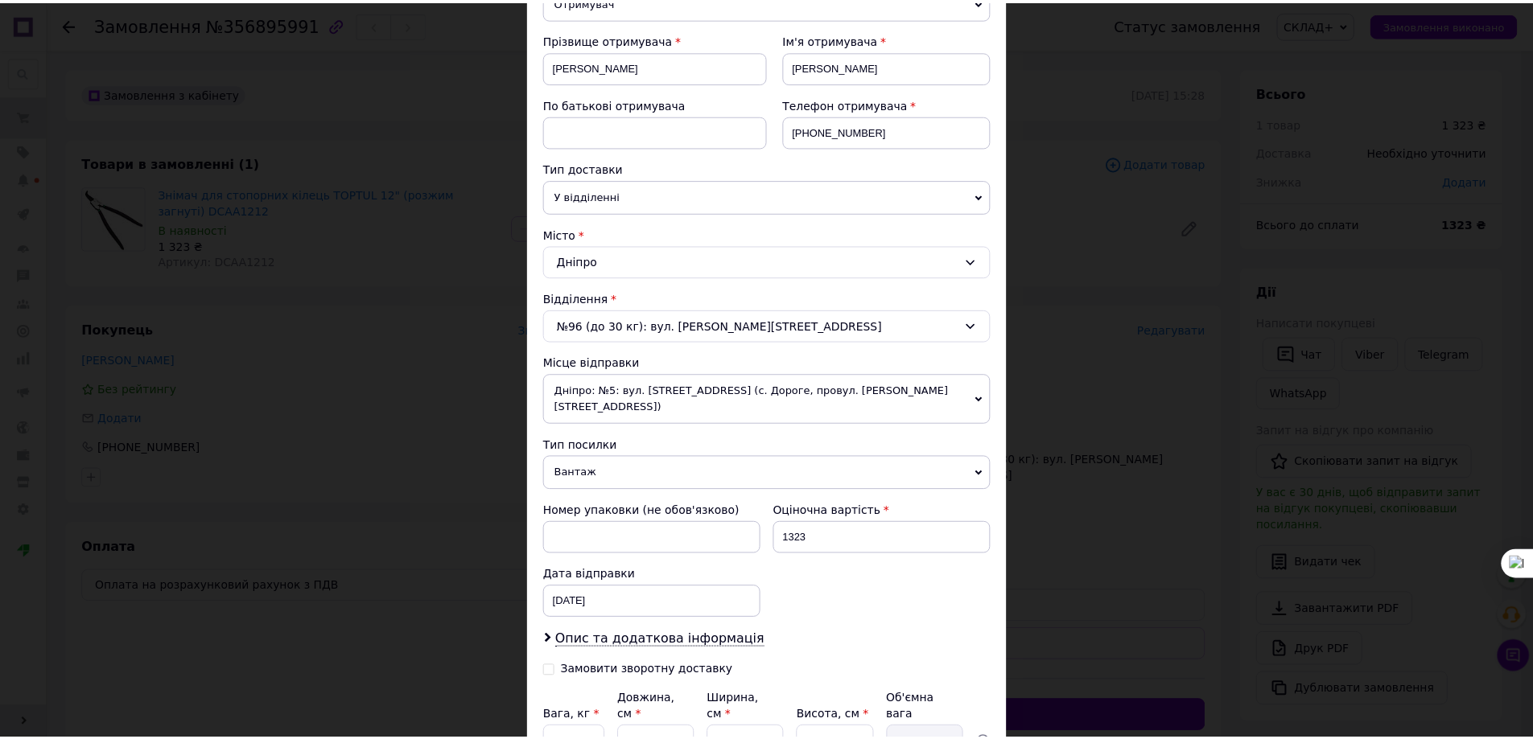
scroll to position [322, 0]
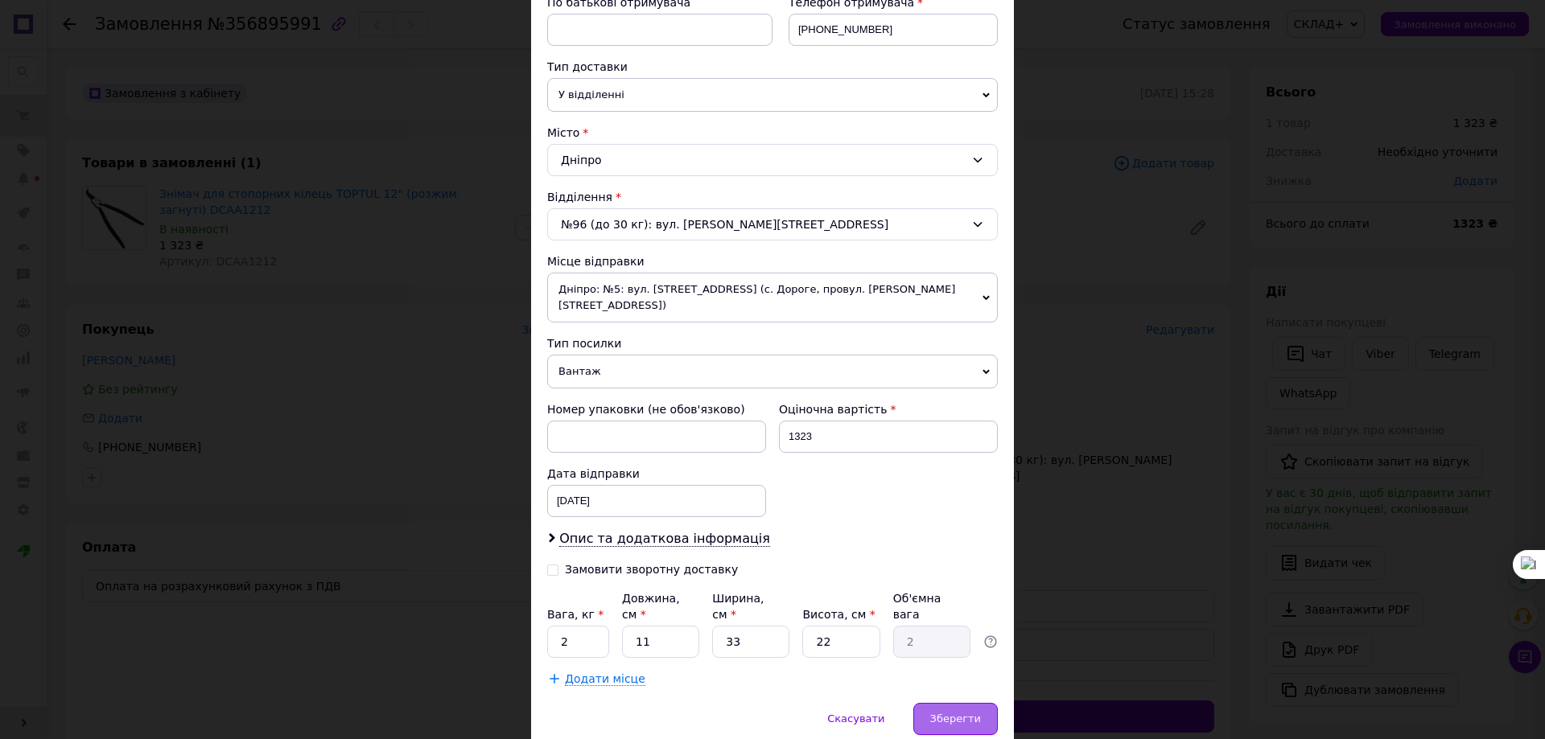
click at [957, 713] on span "Зберегти" at bounding box center [955, 719] width 51 height 12
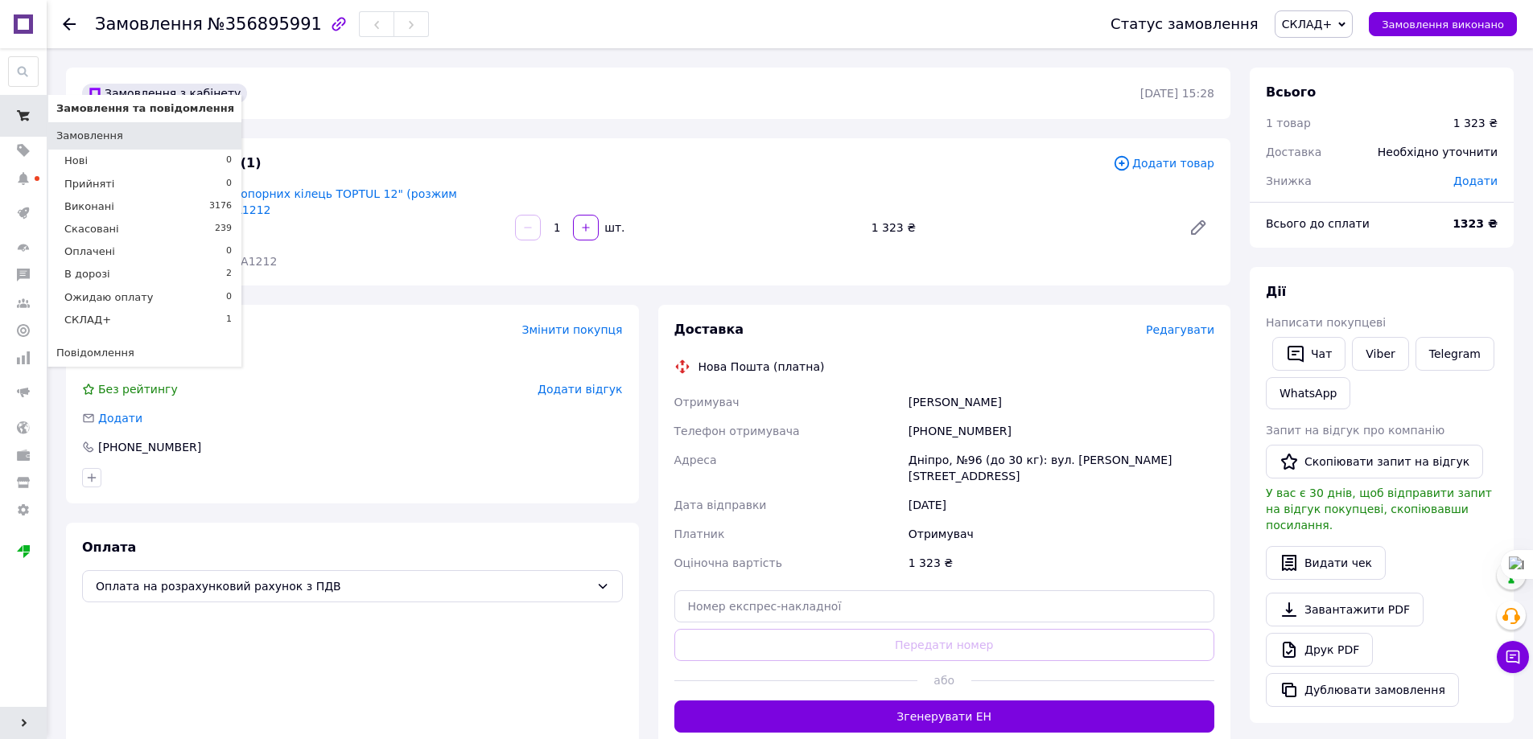
click at [22, 117] on use at bounding box center [23, 115] width 13 height 10
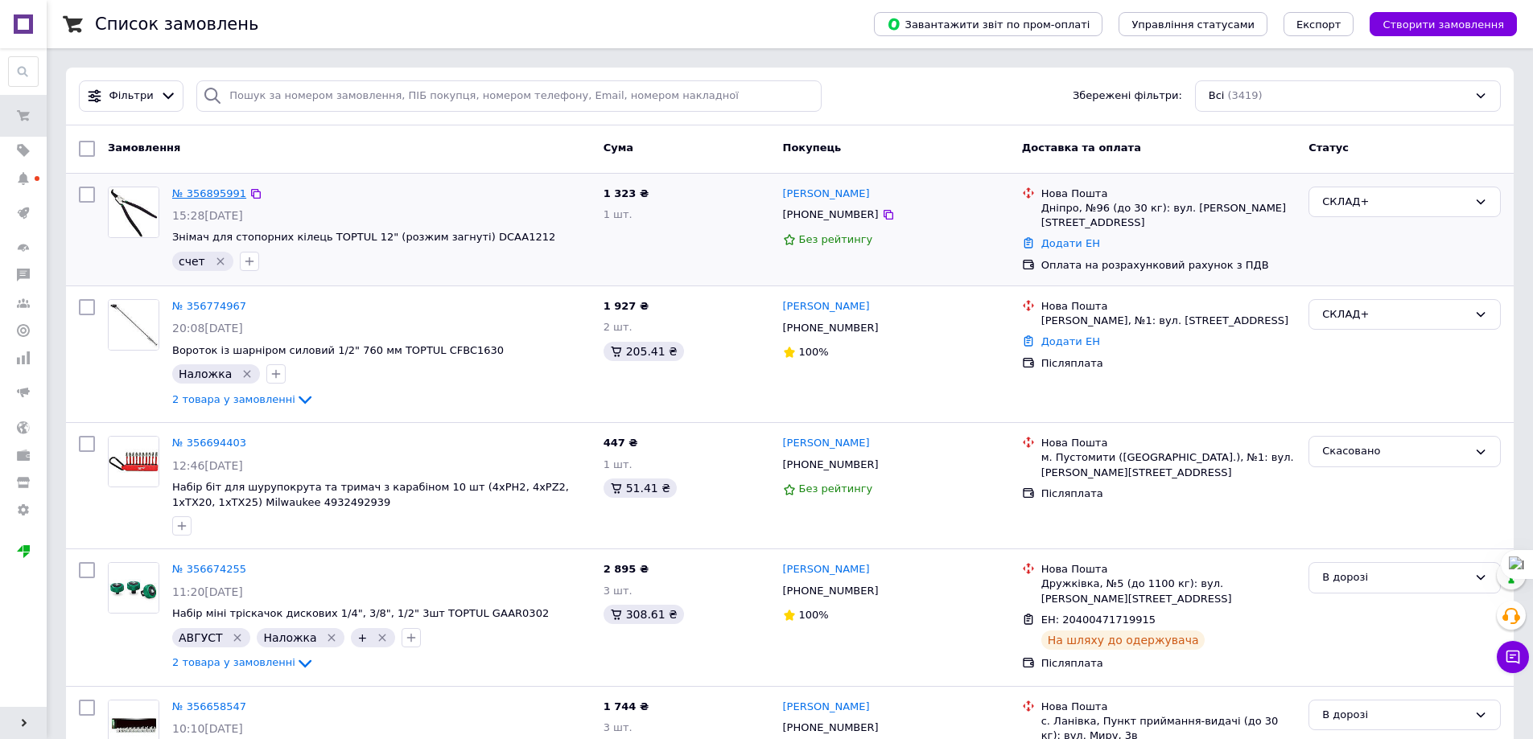
click at [197, 187] on link "№ 356895991" at bounding box center [209, 193] width 74 height 12
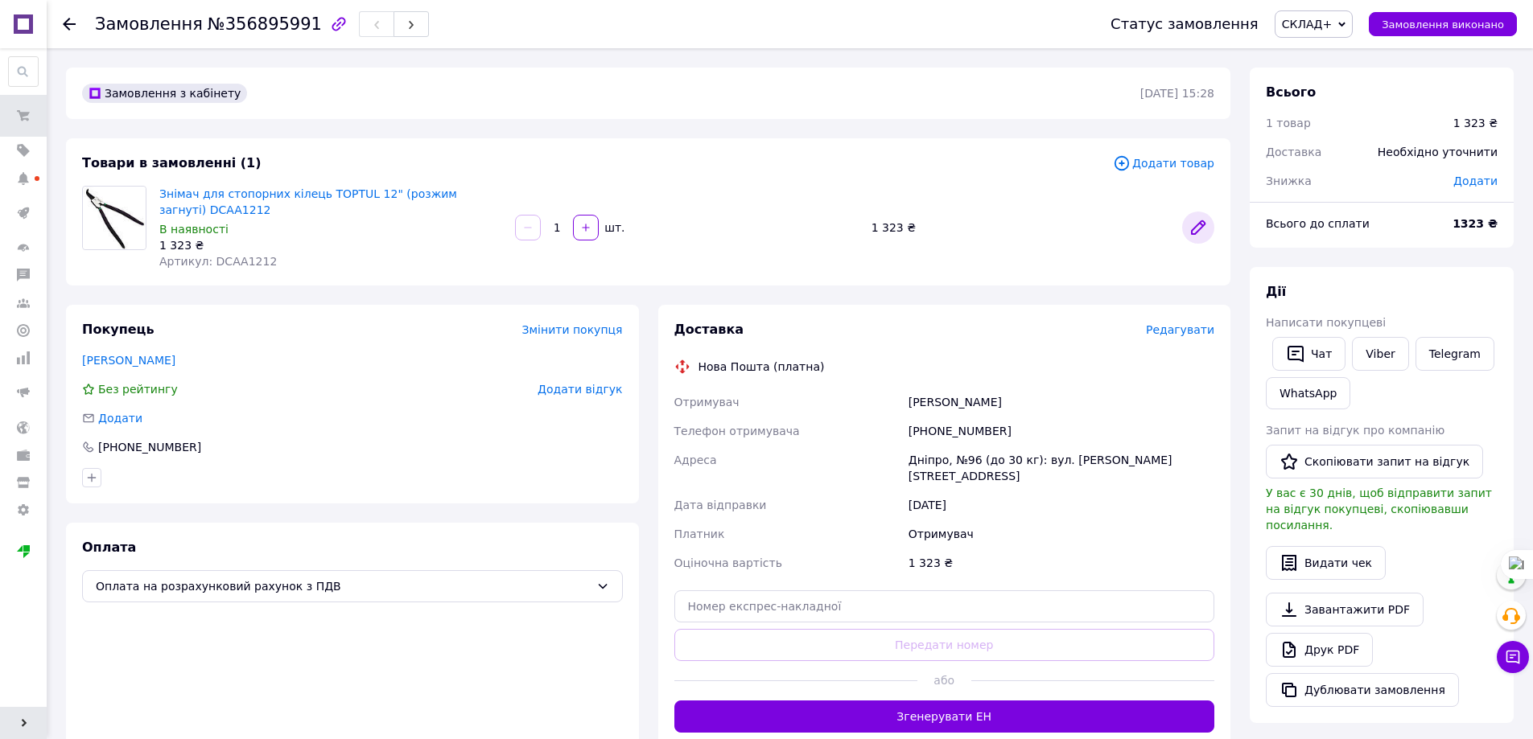
click at [1196, 228] on icon at bounding box center [1198, 227] width 13 height 13
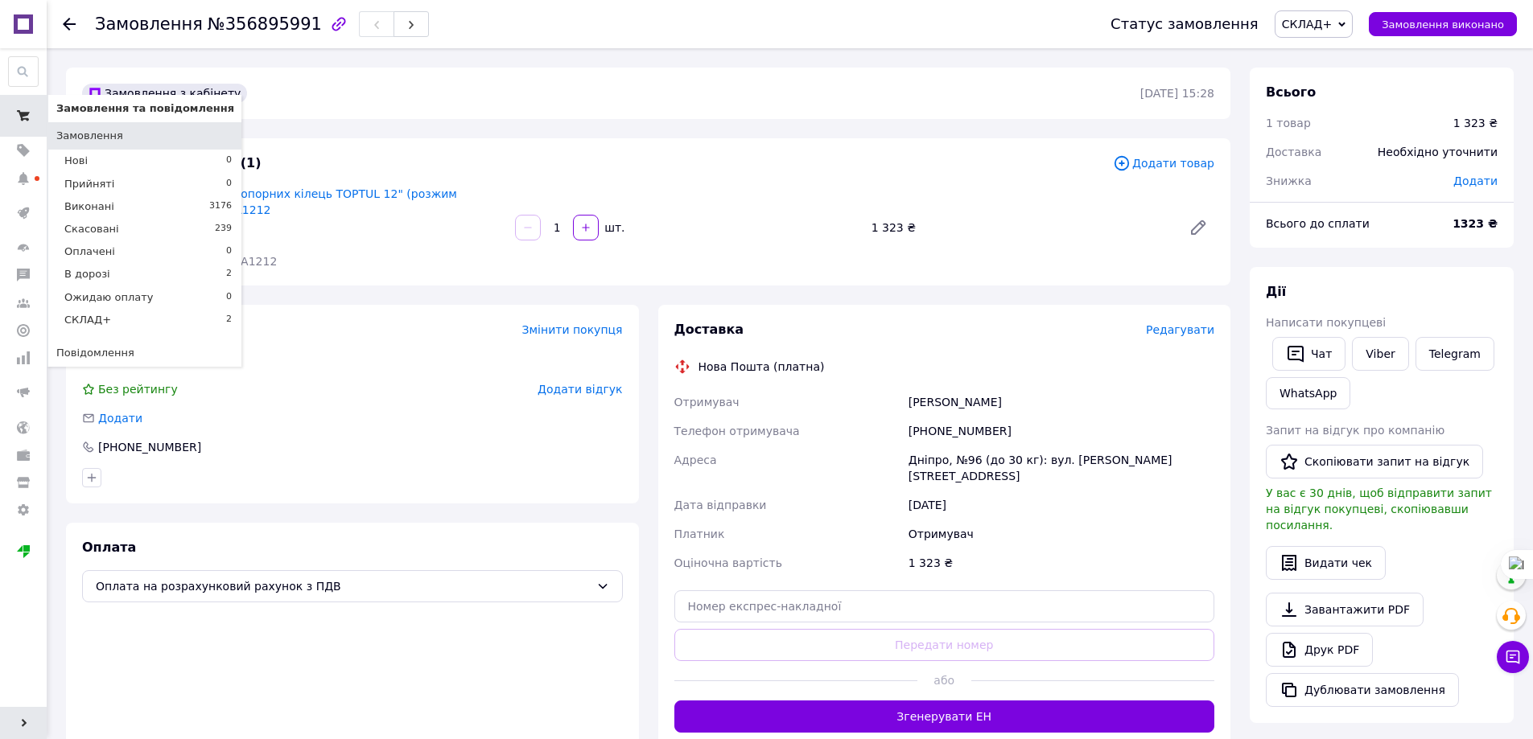
click at [28, 105] on span at bounding box center [23, 115] width 47 height 29
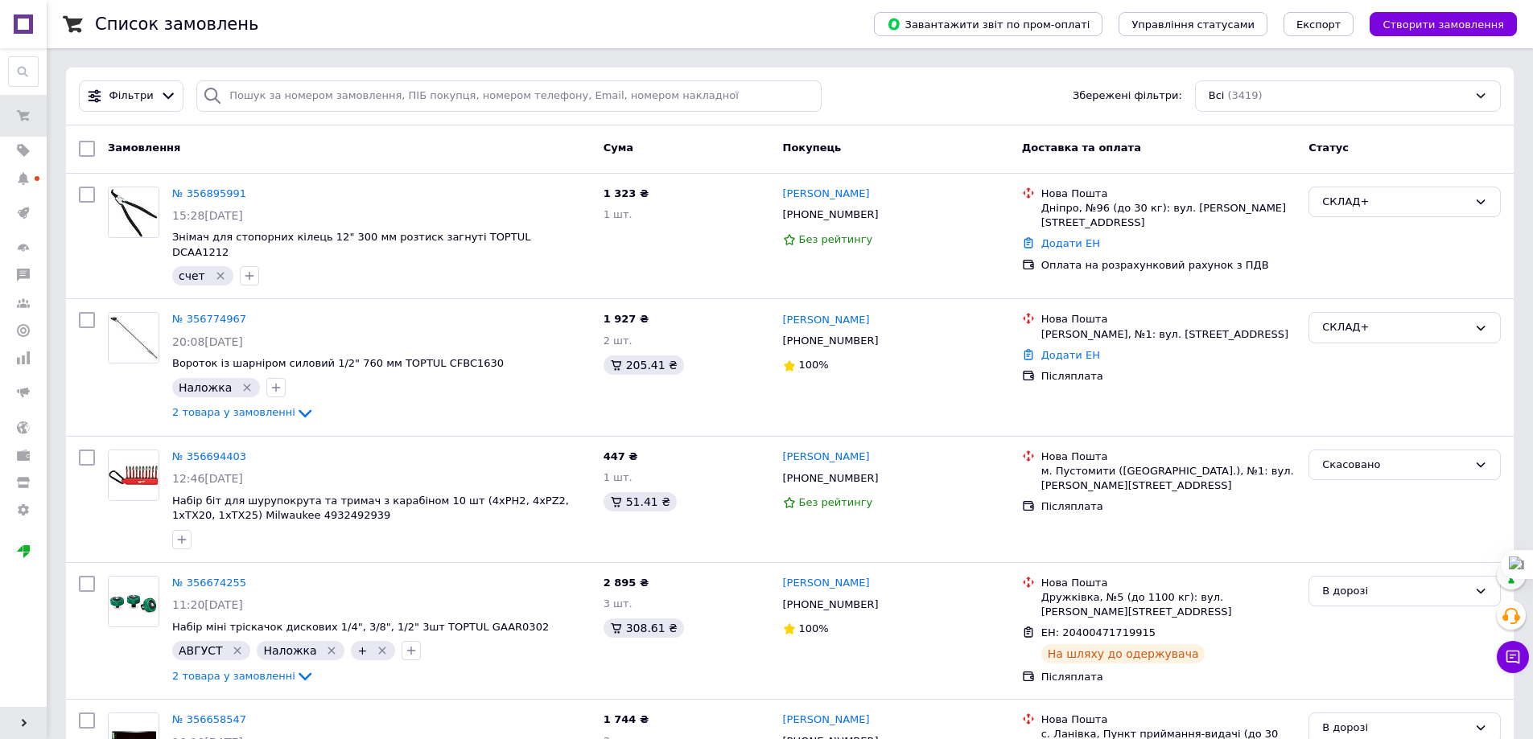
click at [20, 719] on icon at bounding box center [24, 723] width 8 height 8
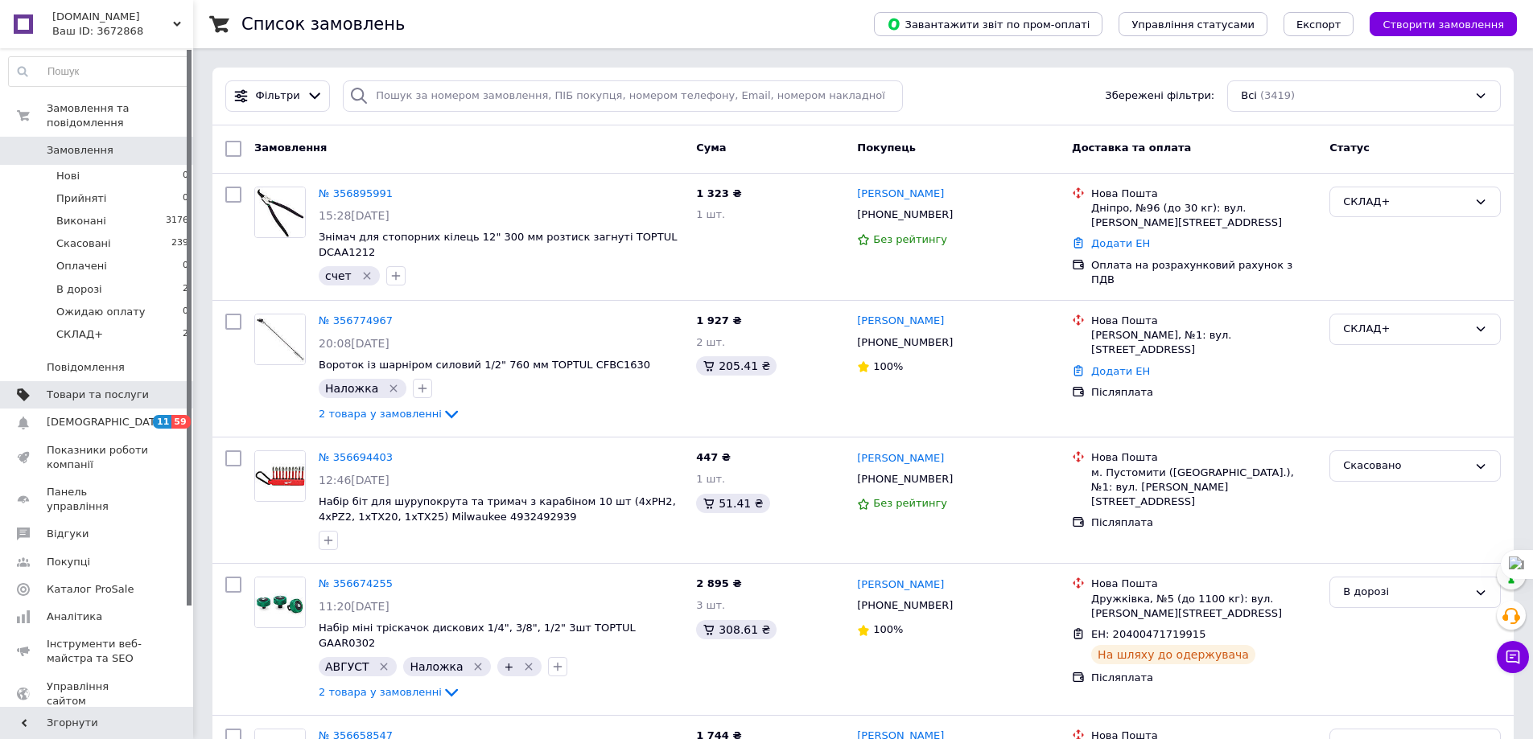
click at [111, 388] on span "Товари та послуги" at bounding box center [98, 395] width 102 height 14
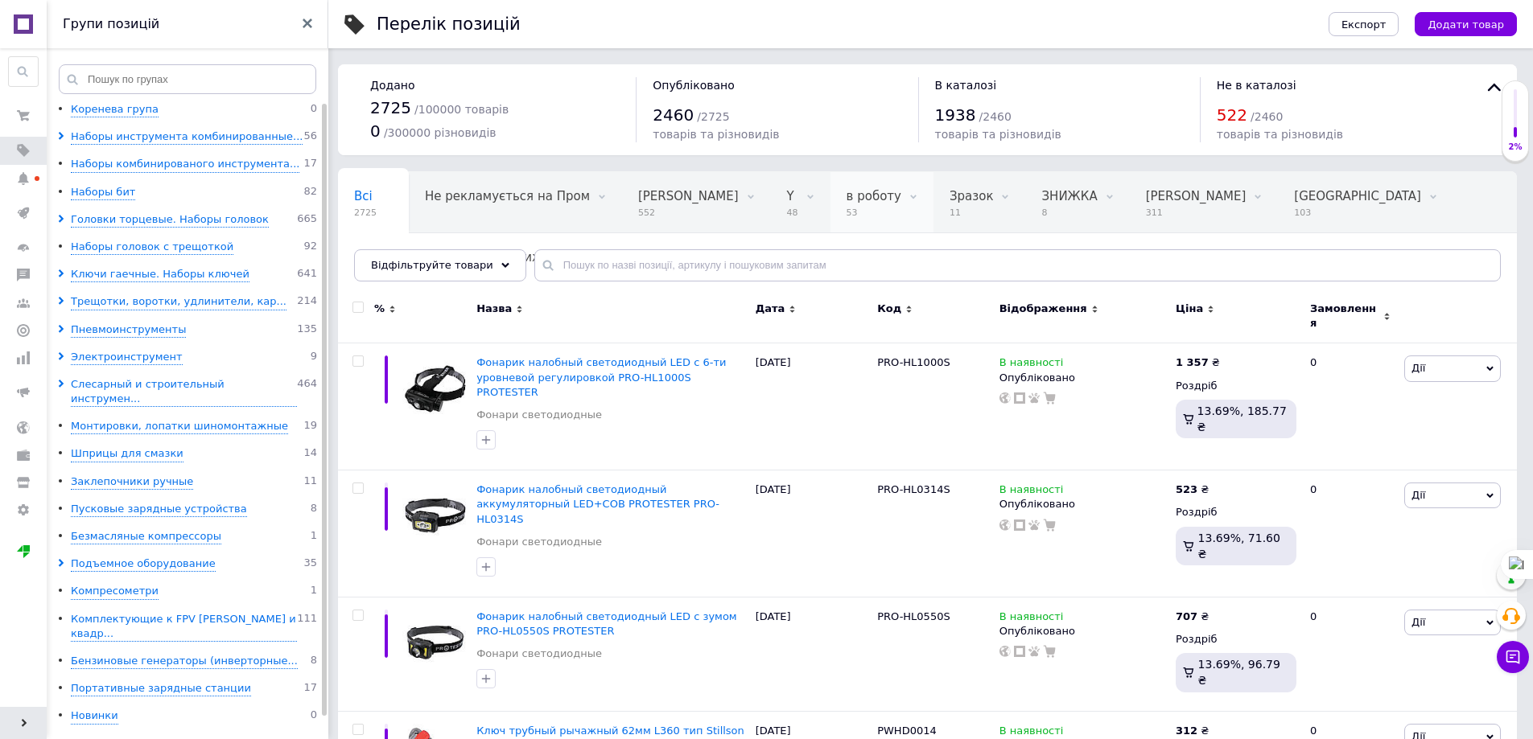
click at [846, 196] on span "в роботу" at bounding box center [873, 196] width 55 height 14
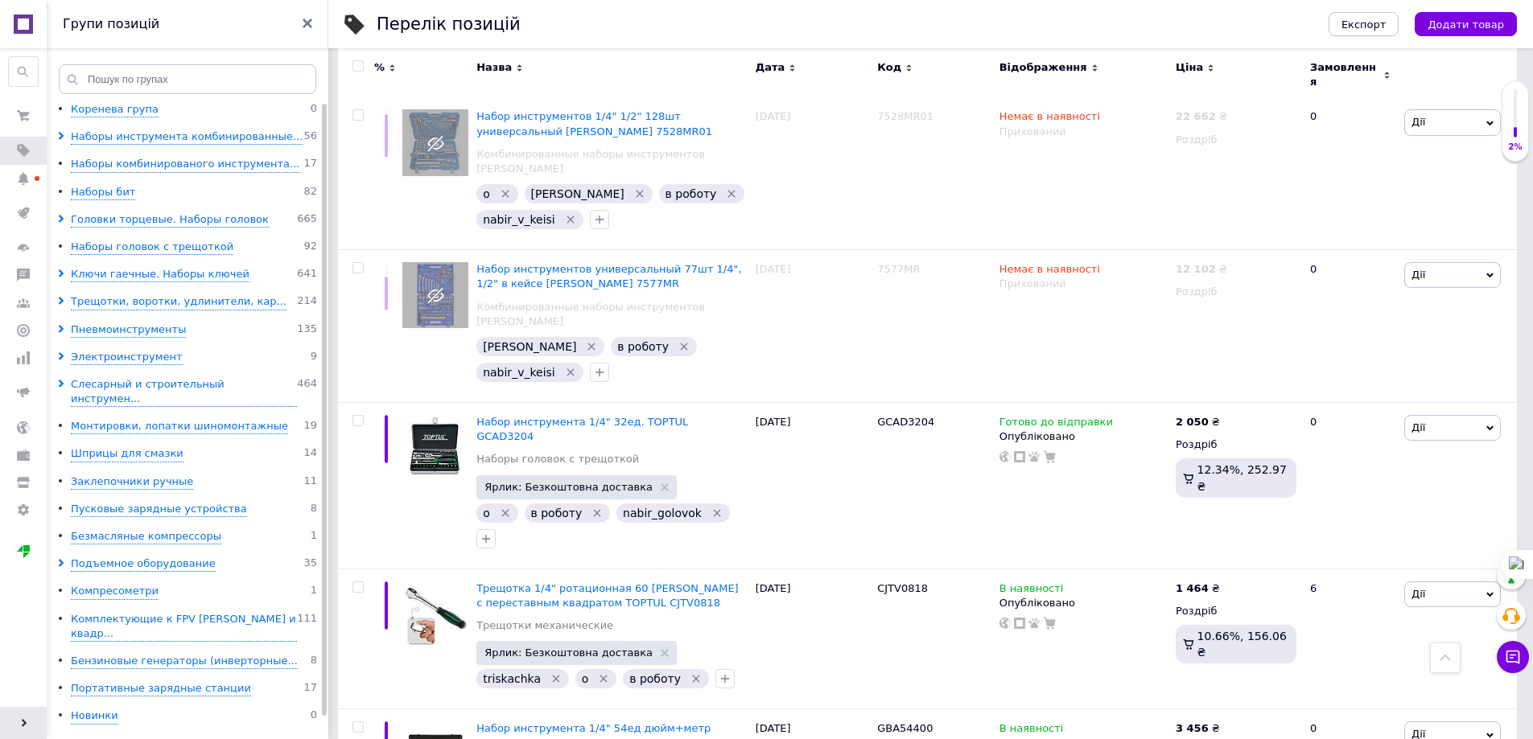
scroll to position [3299, 0]
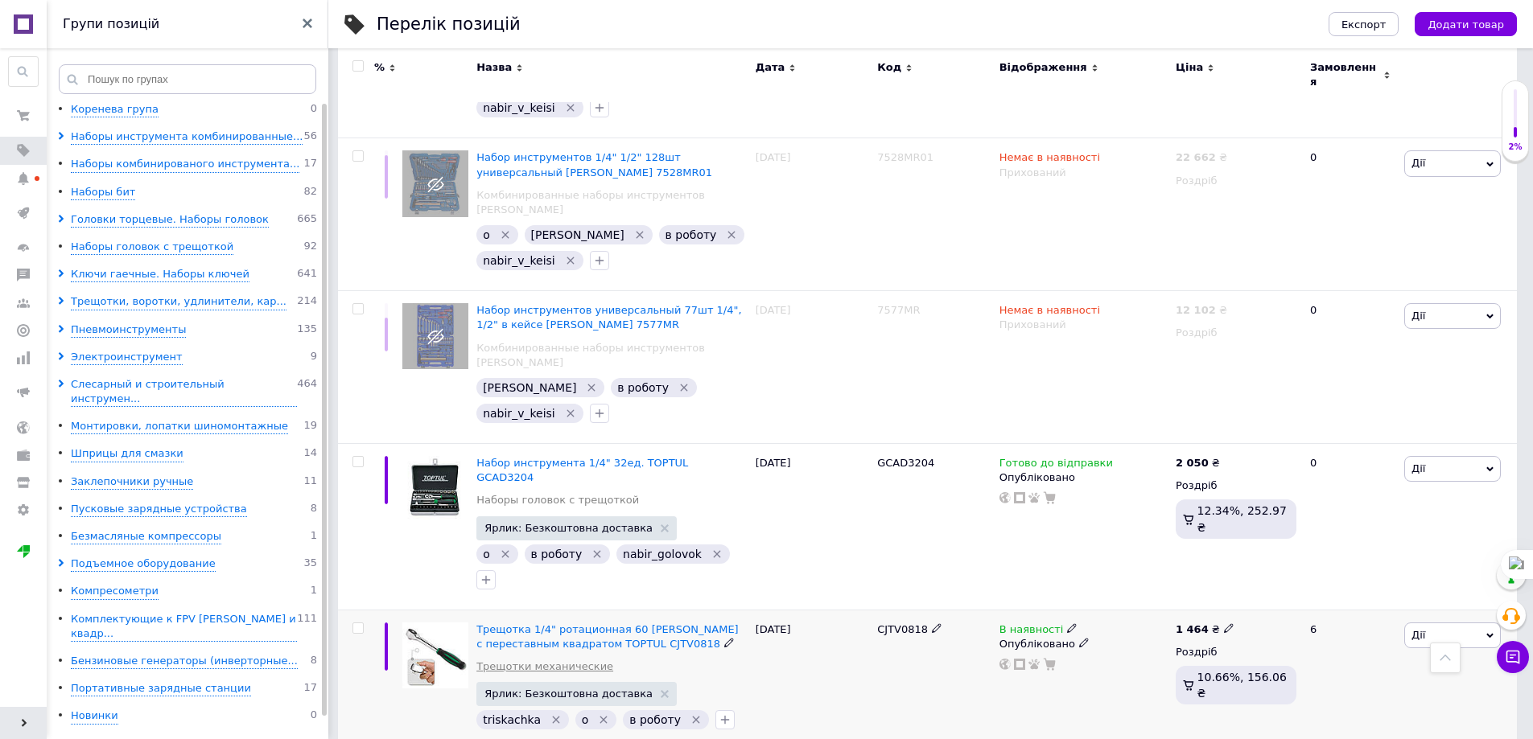
click at [578, 660] on link "Трещотки механические" at bounding box center [544, 667] width 137 height 14
